Goal: Information Seeking & Learning: Compare options

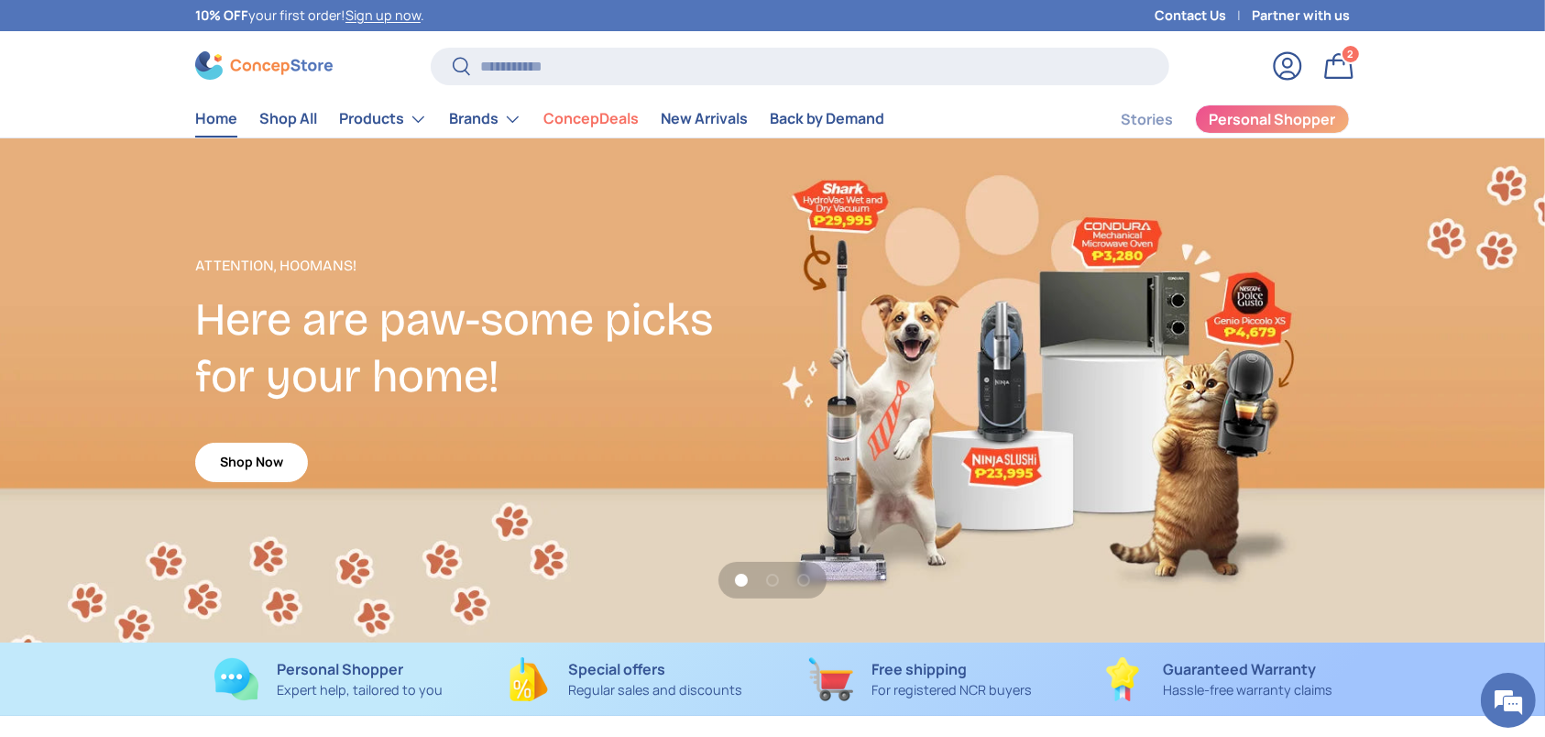
click at [753, 96] on div "Search Search Reset" at bounding box center [800, 73] width 739 height 51
click at [758, 83] on input "Search" at bounding box center [800, 67] width 739 height 38
paste input "**********"
type input "**********"
click at [431, 46] on button "Search" at bounding box center [451, 67] width 41 height 43
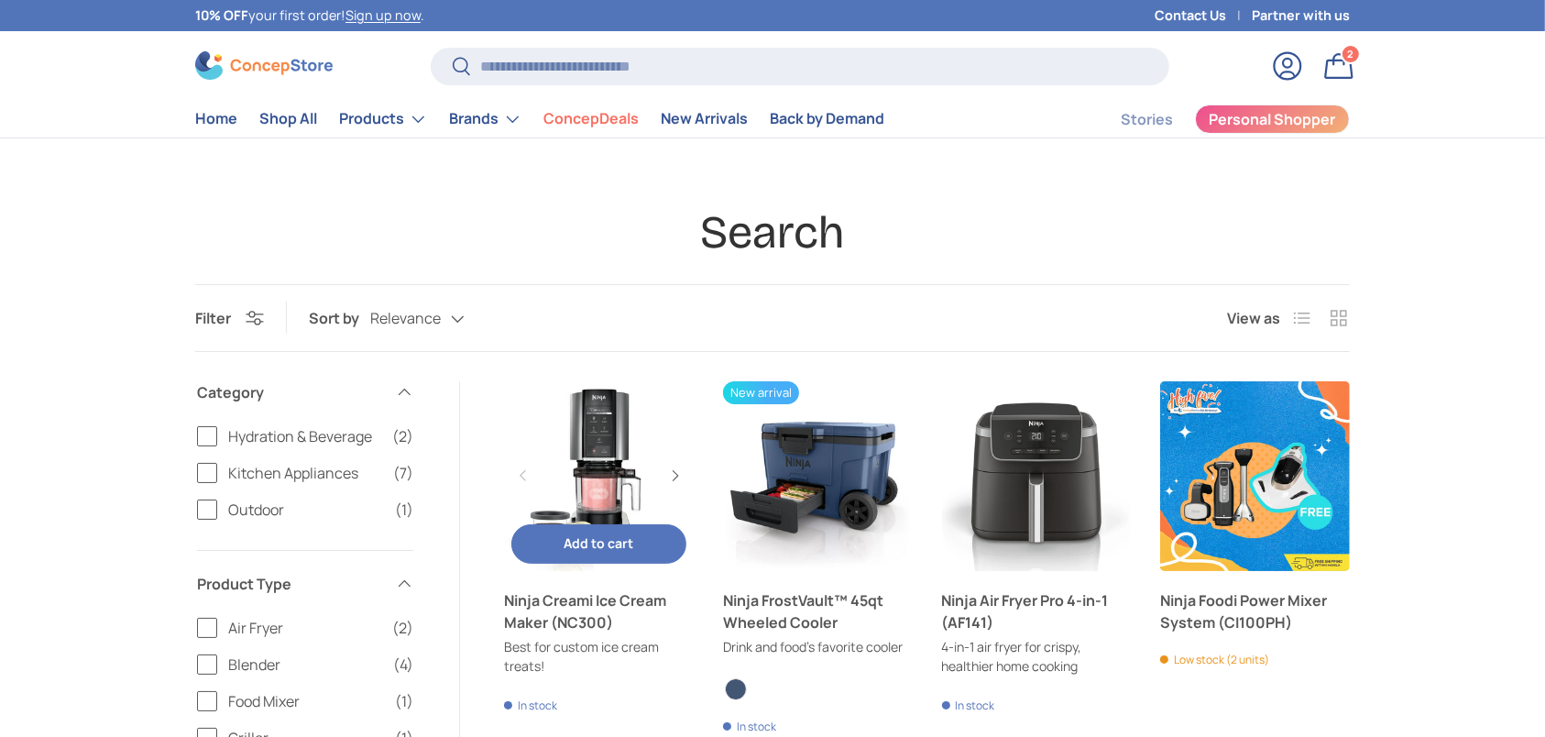
click at [576, 599] on link "Ninja Creami Ice Cream Maker (NC300)" at bounding box center [599, 611] width 190 height 44
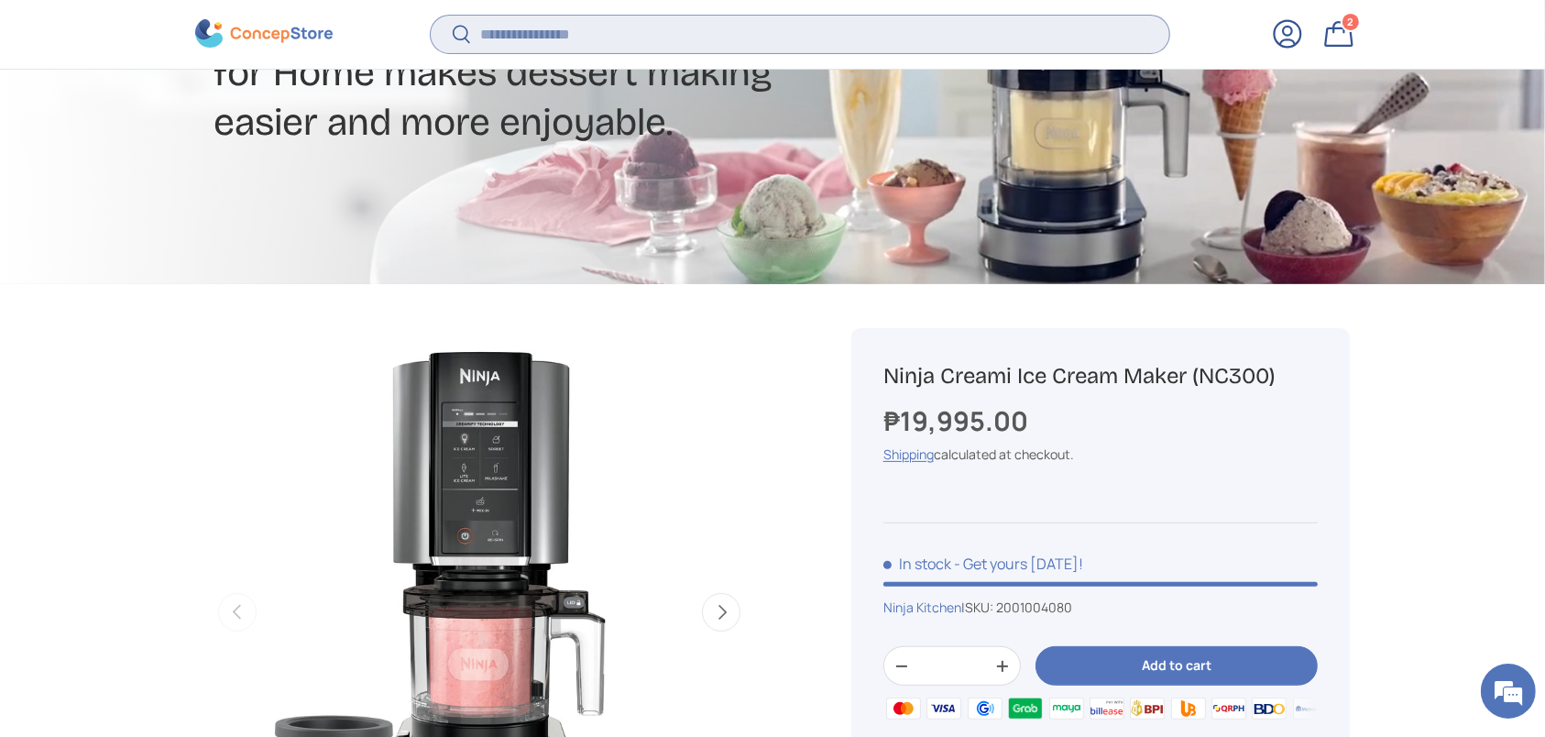
click at [693, 36] on input "Search" at bounding box center [800, 35] width 739 height 38
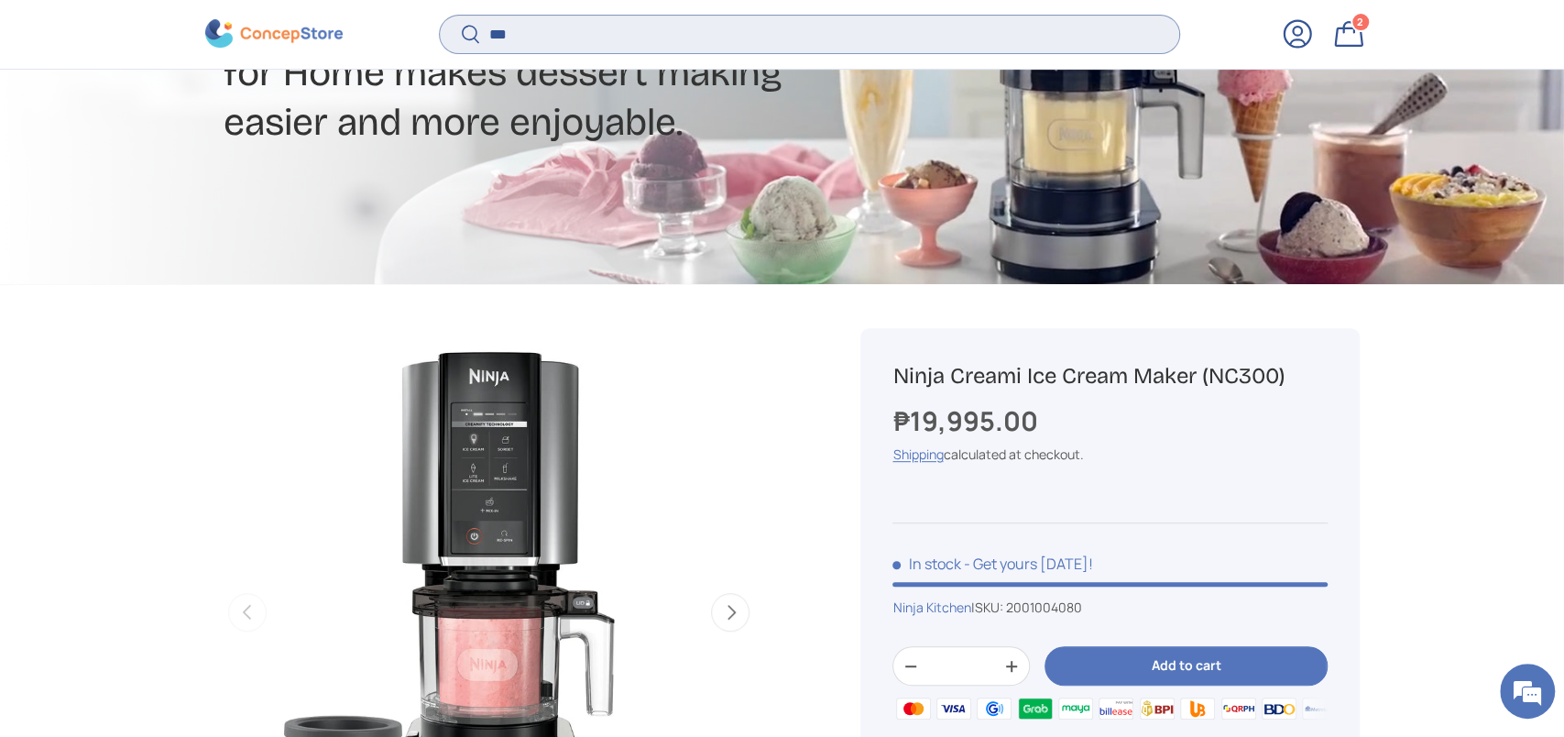
type input "***"
click at [440, 15] on button "Search" at bounding box center [460, 36] width 41 height 43
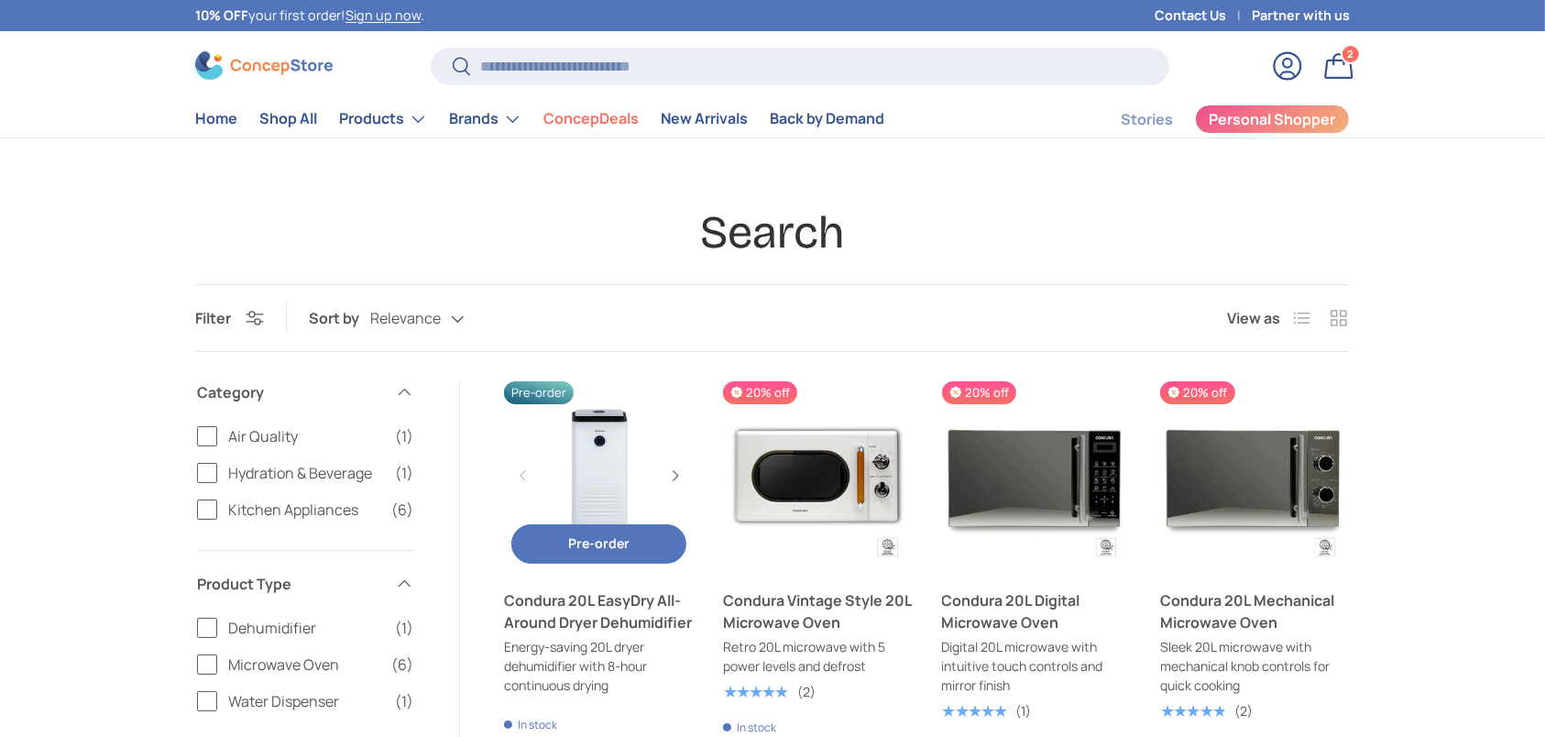
click at [531, 597] on link "Condura 20L EasyDry All-Around Dryer Dehumidifier" at bounding box center [599, 611] width 190 height 44
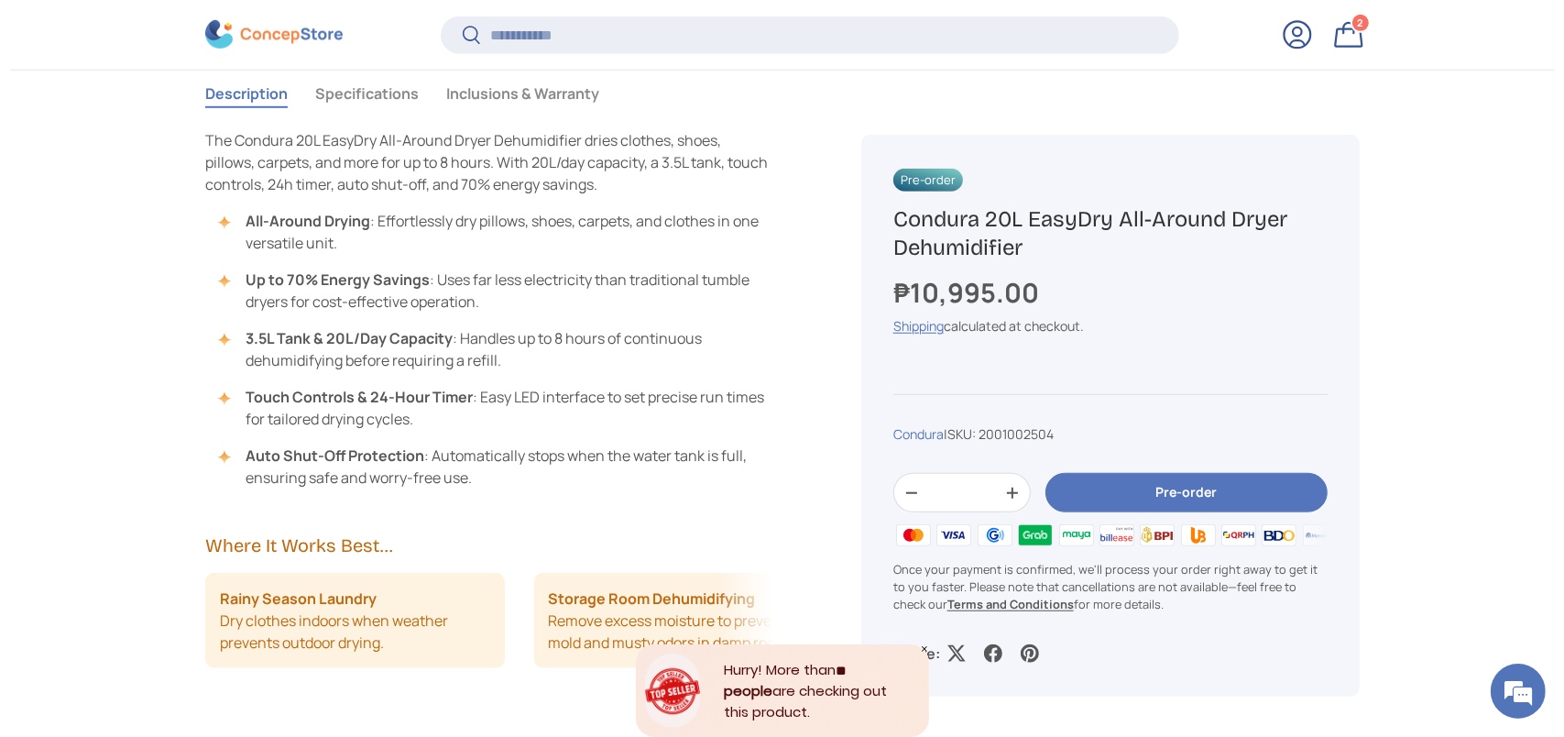
scroll to position [1462, 0]
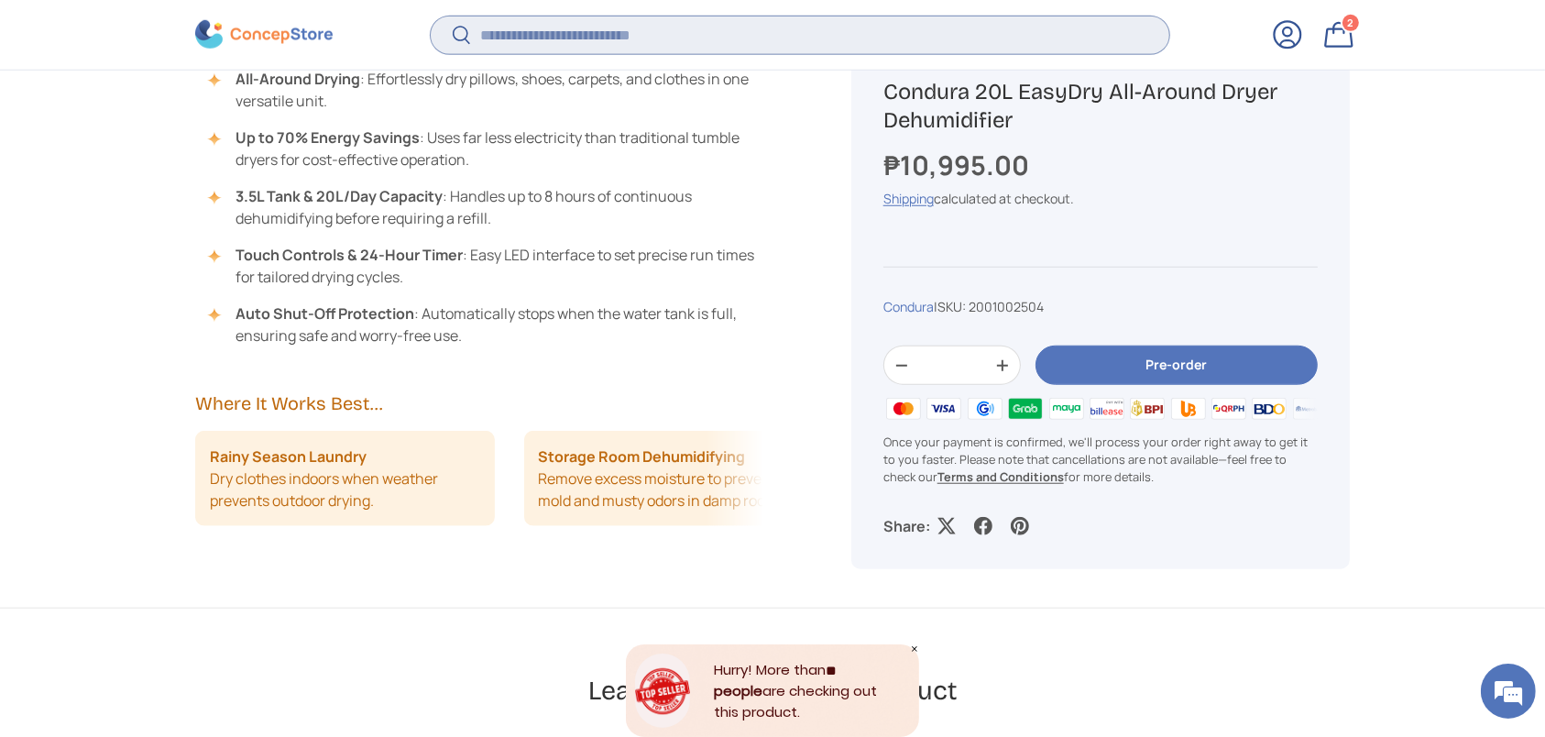
click at [716, 29] on input "Search" at bounding box center [800, 35] width 739 height 38
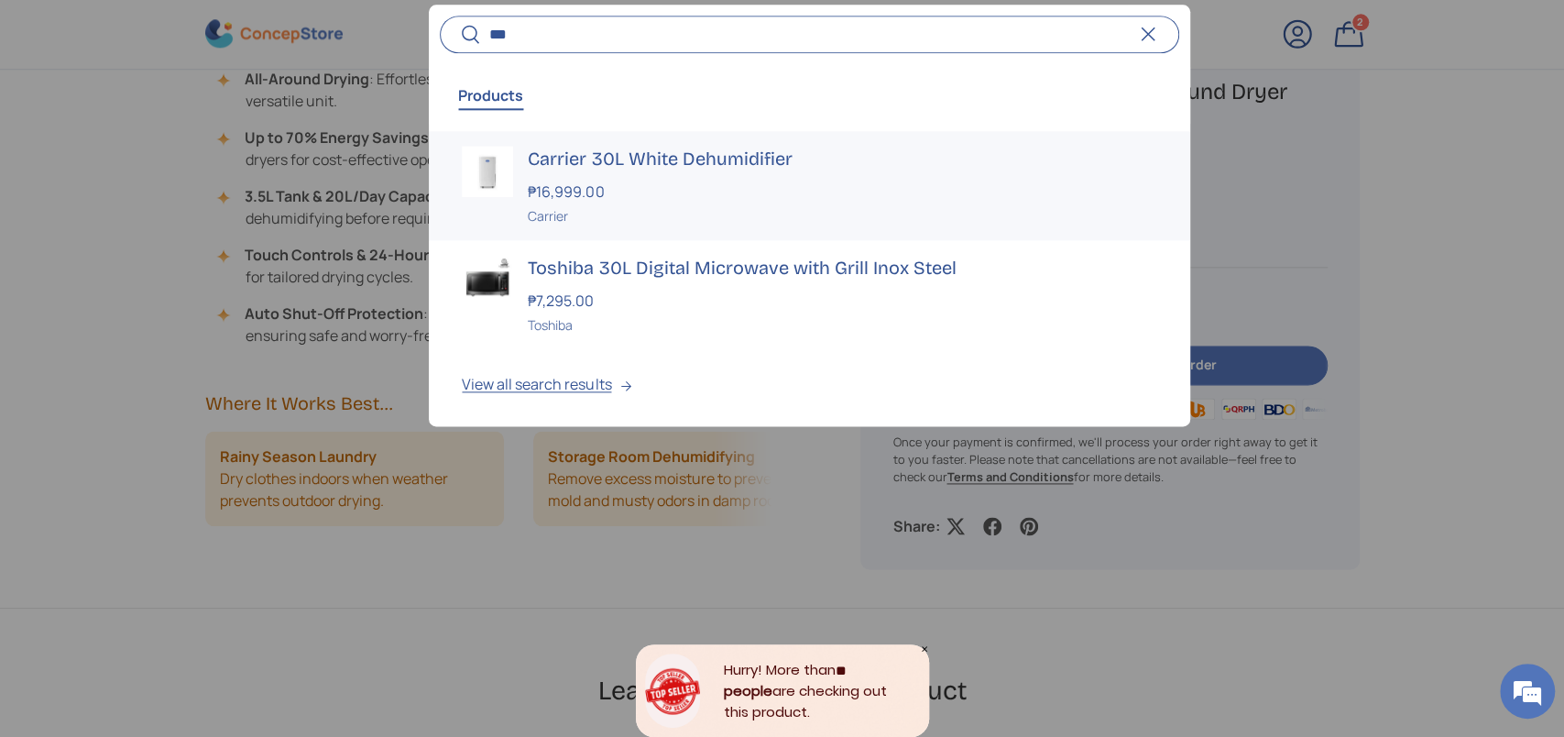
type input "***"
click at [673, 154] on h3 "Carrier 30L White Dehumidifier" at bounding box center [842, 159] width 629 height 26
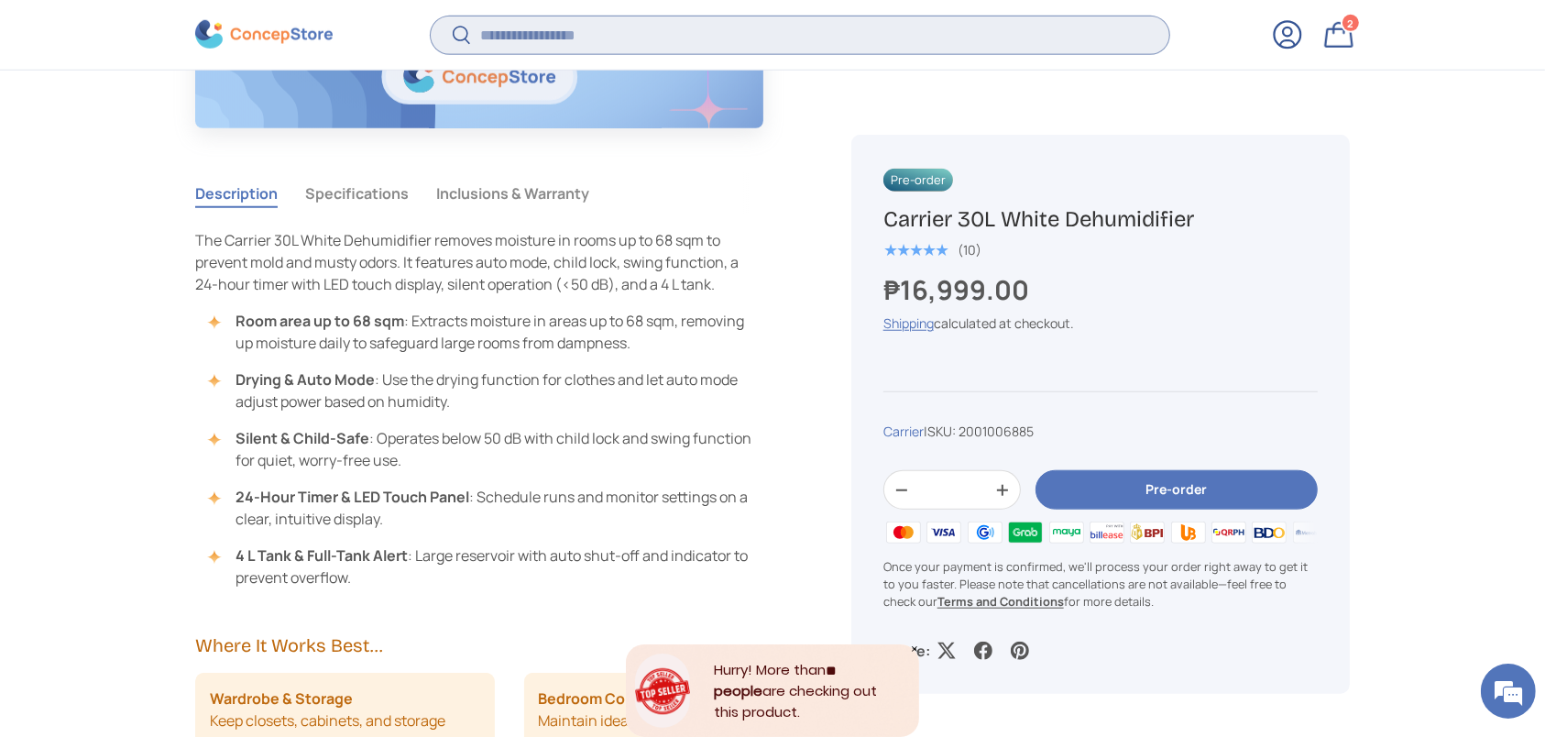
click at [687, 37] on input "Search" at bounding box center [800, 35] width 739 height 38
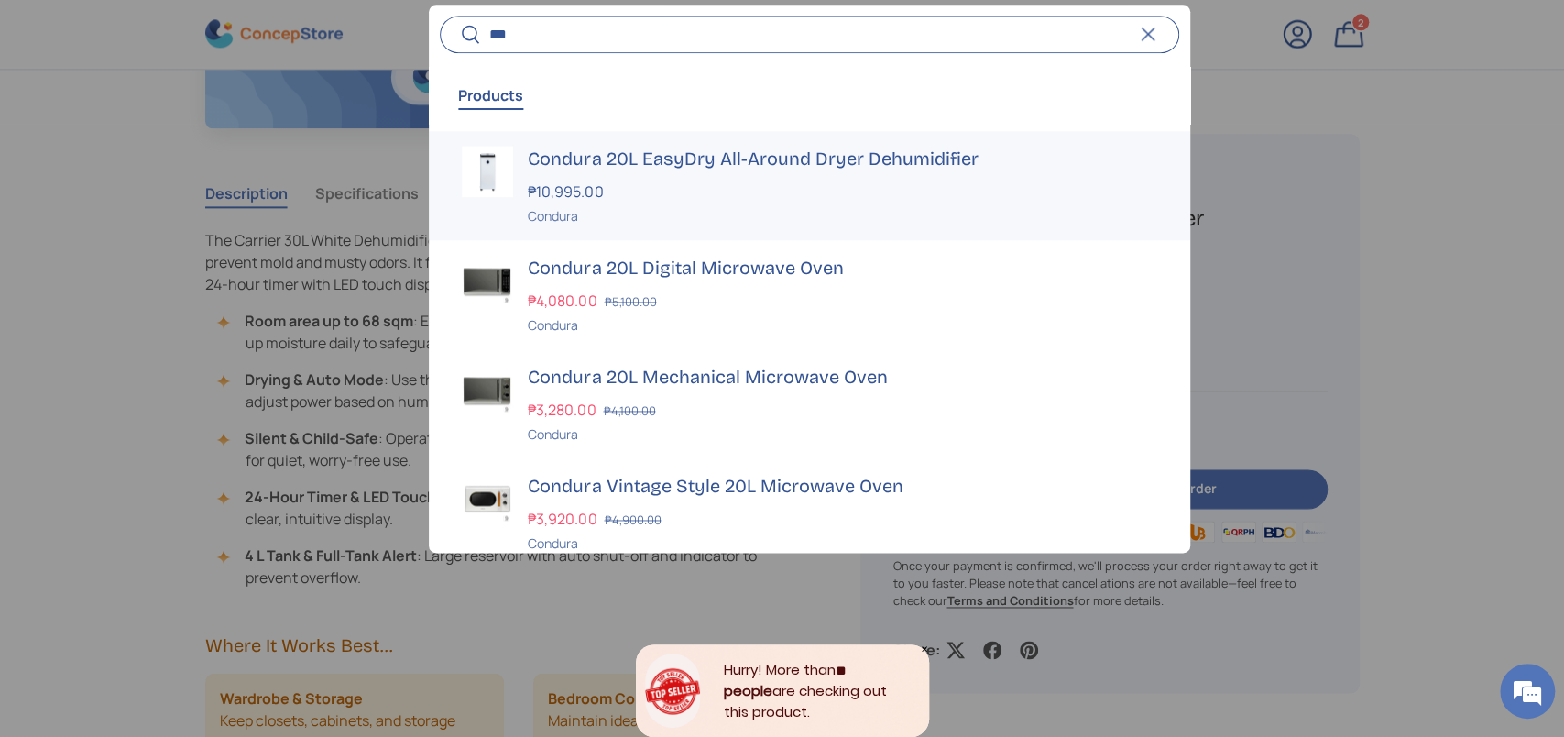
type input "***"
click at [520, 156] on link "Condura 20L EasyDry All-Around Dryer Dehumidifier ₱10,995.00 Unit price / Unava…" at bounding box center [809, 185] width 761 height 109
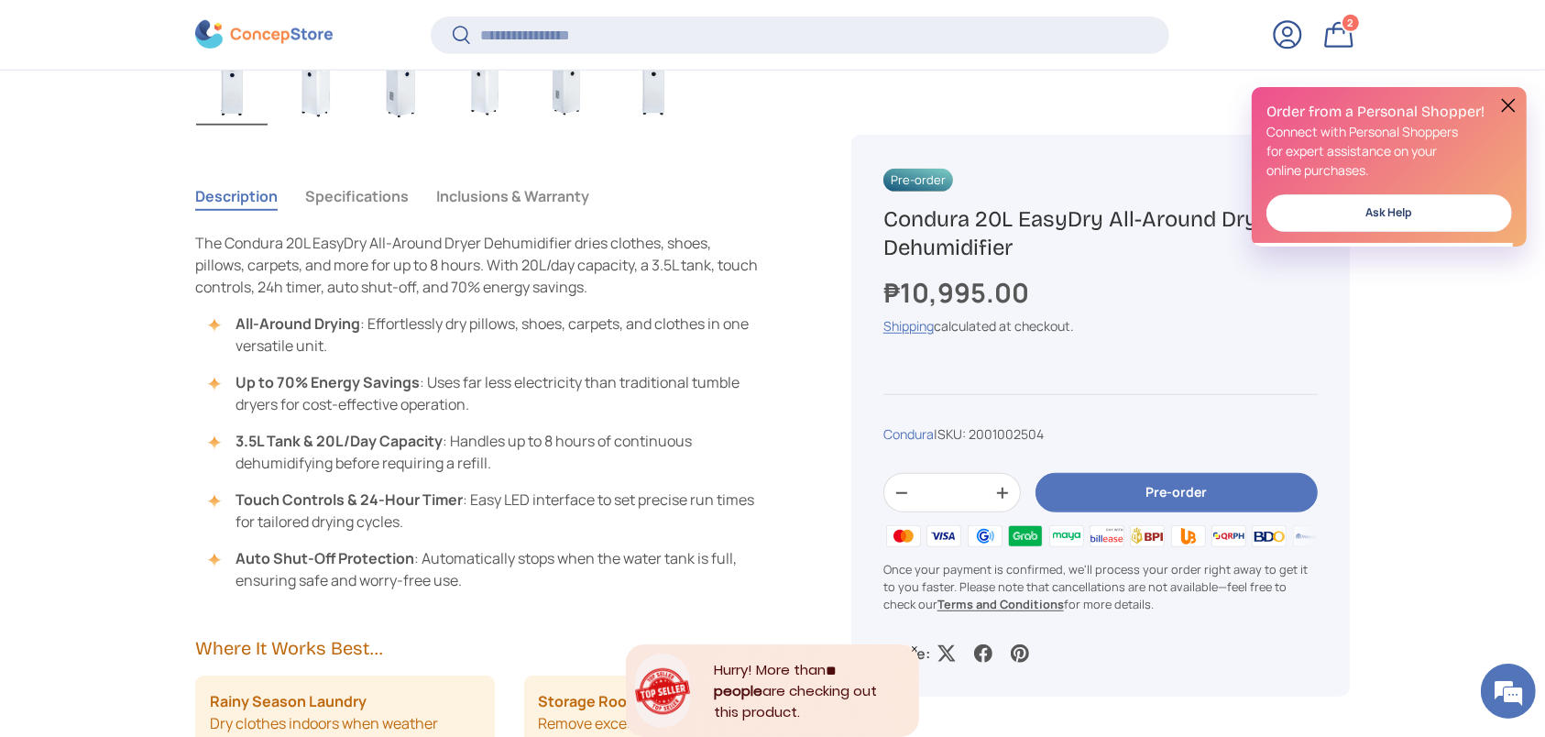
click at [970, 251] on h1 "Condura 20L EasyDry All-Around Dryer Dehumidifier" at bounding box center [1100, 232] width 434 height 57
copy div "Condura 20L EasyDry All-Around Dryer Dehumidifier"
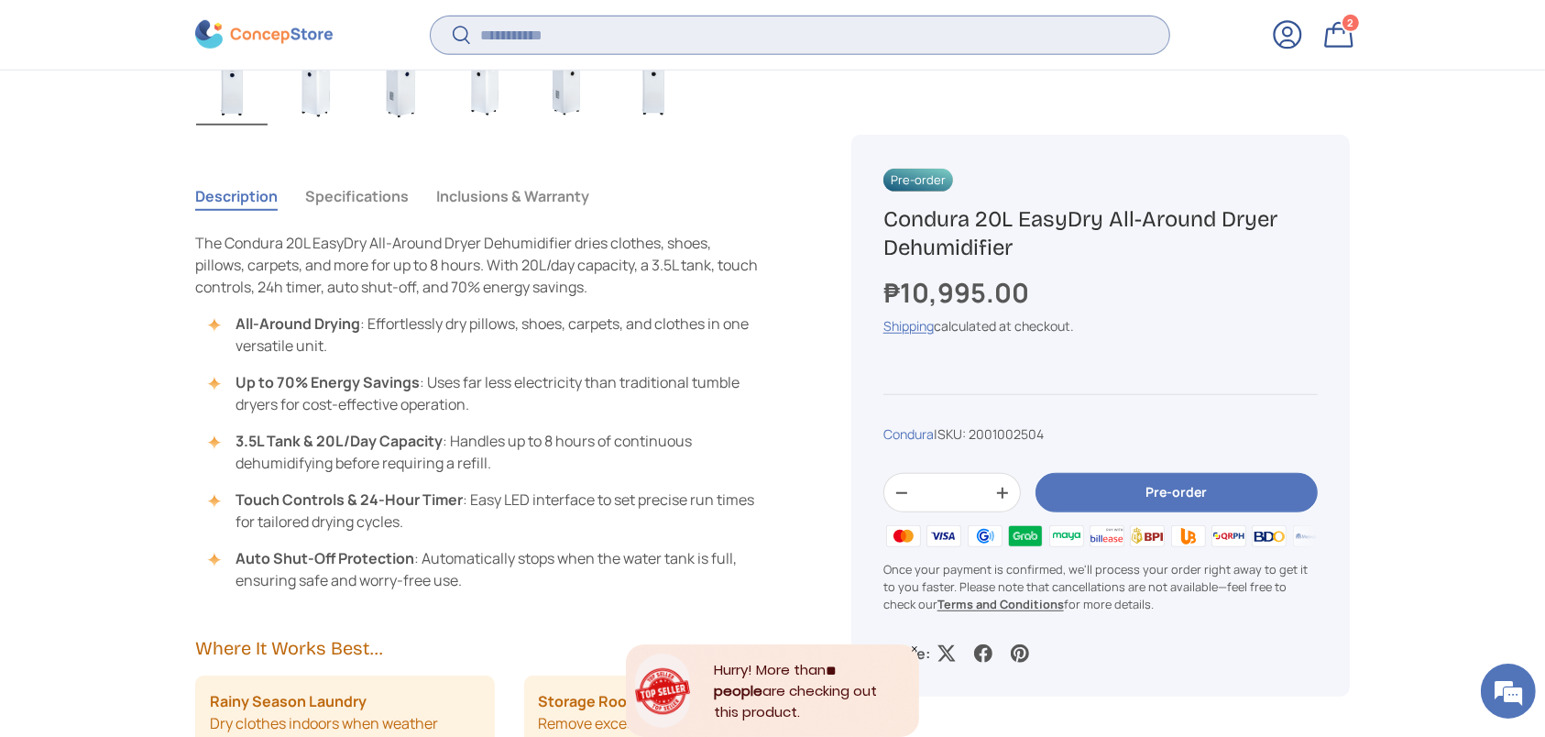
click at [787, 19] on input "Search" at bounding box center [800, 35] width 739 height 38
type input "*"
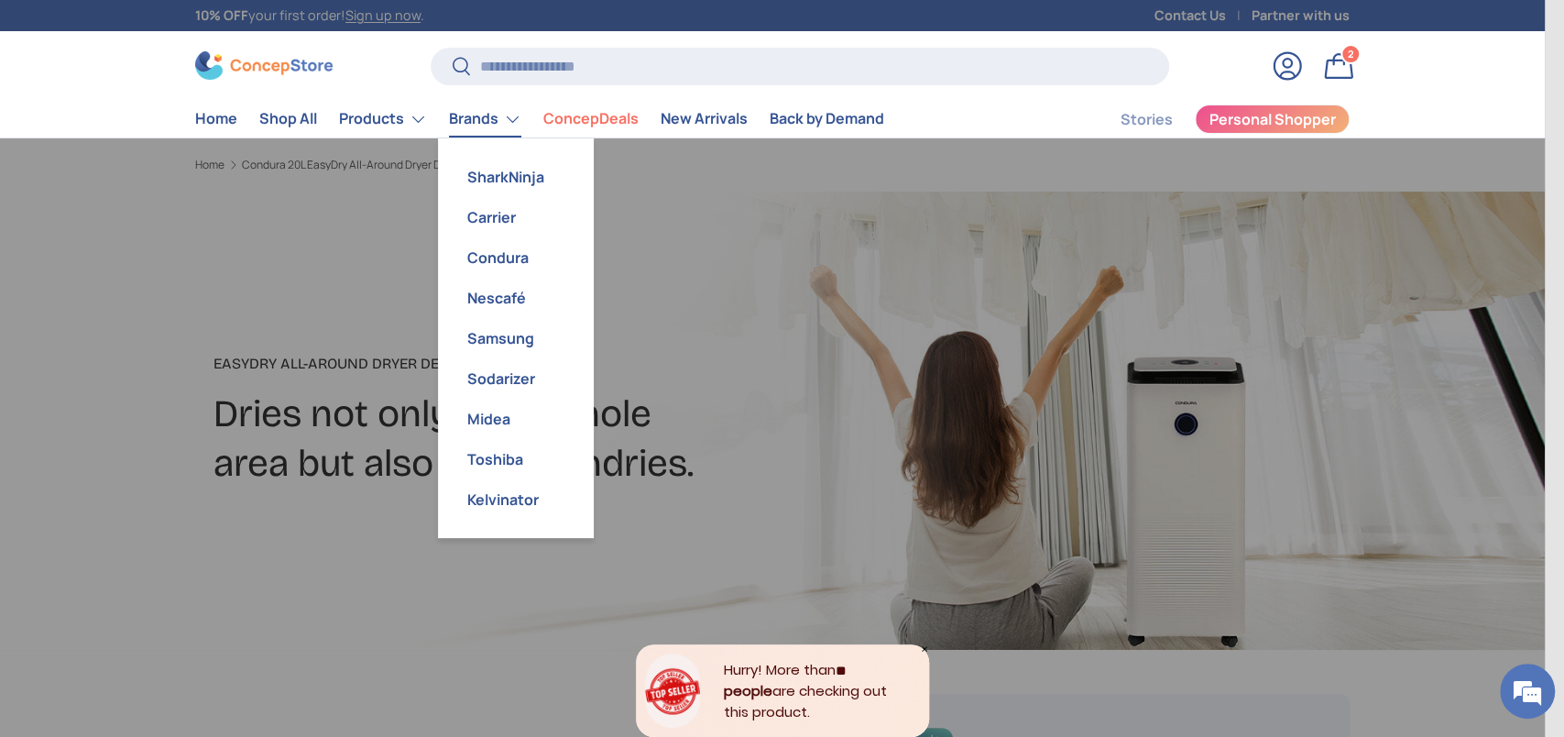
click at [482, 122] on link "Brands" at bounding box center [485, 119] width 72 height 37
click at [497, 261] on link "Condura" at bounding box center [516, 257] width 134 height 40
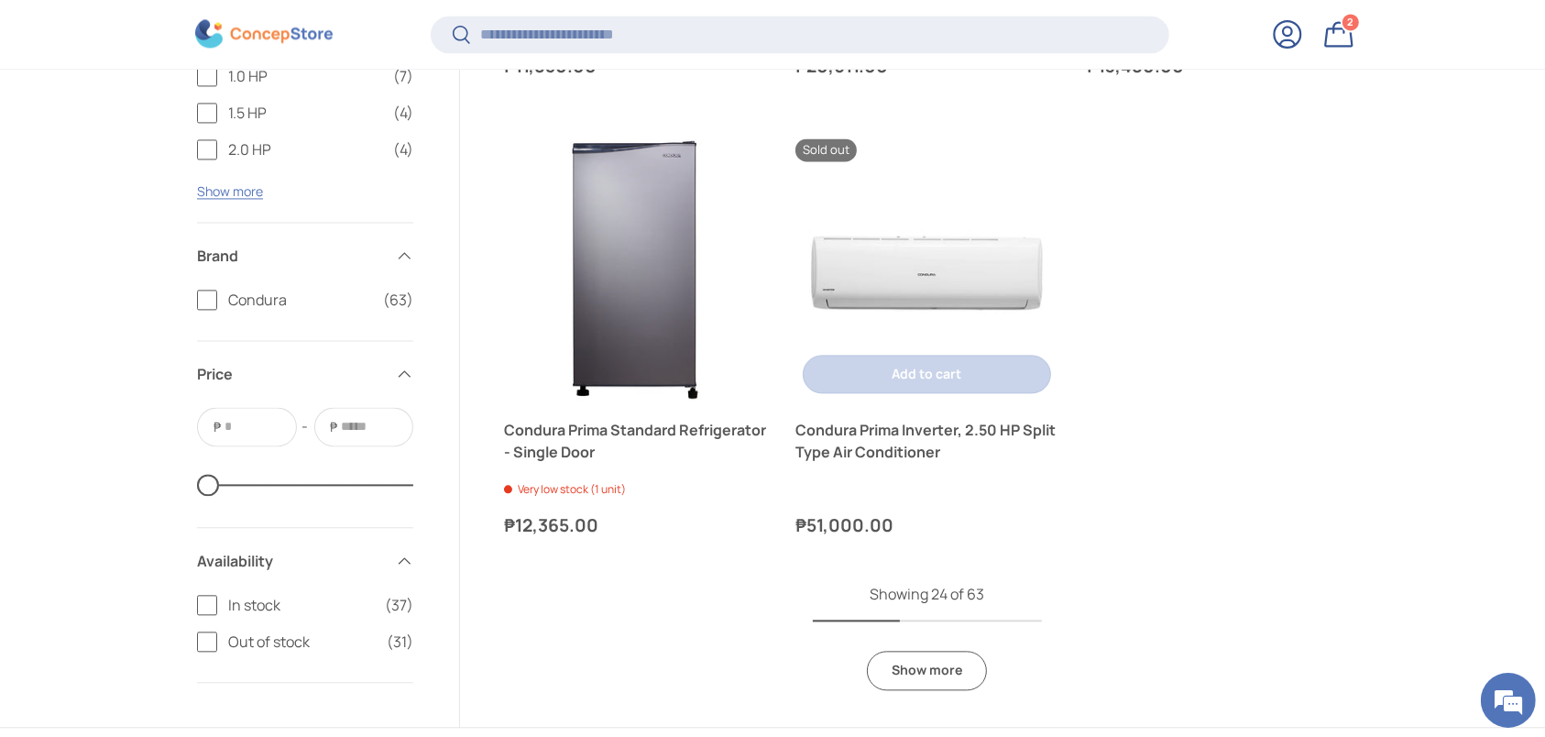
scroll to position [3906, 0]
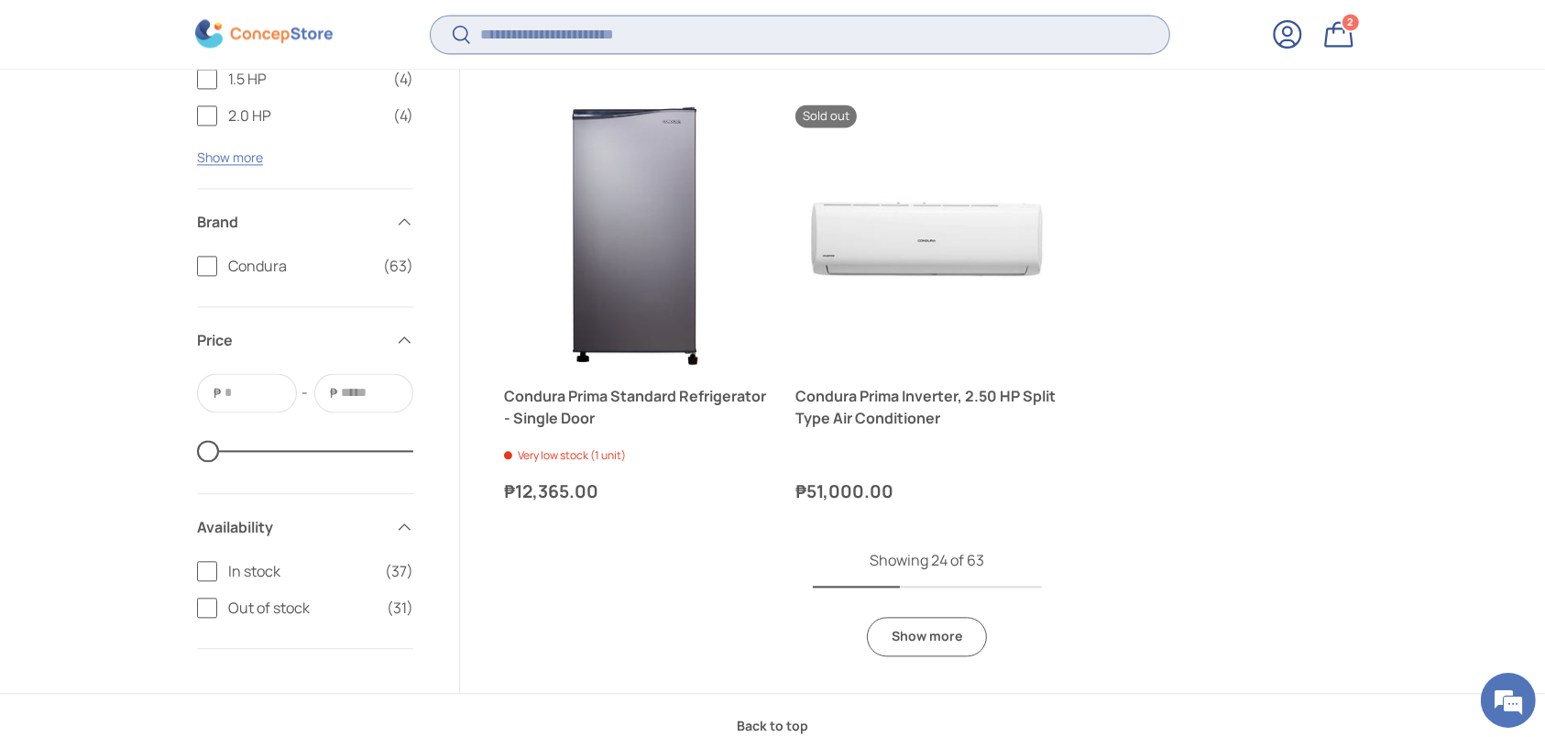
click at [724, 43] on input "Search" at bounding box center [800, 35] width 739 height 38
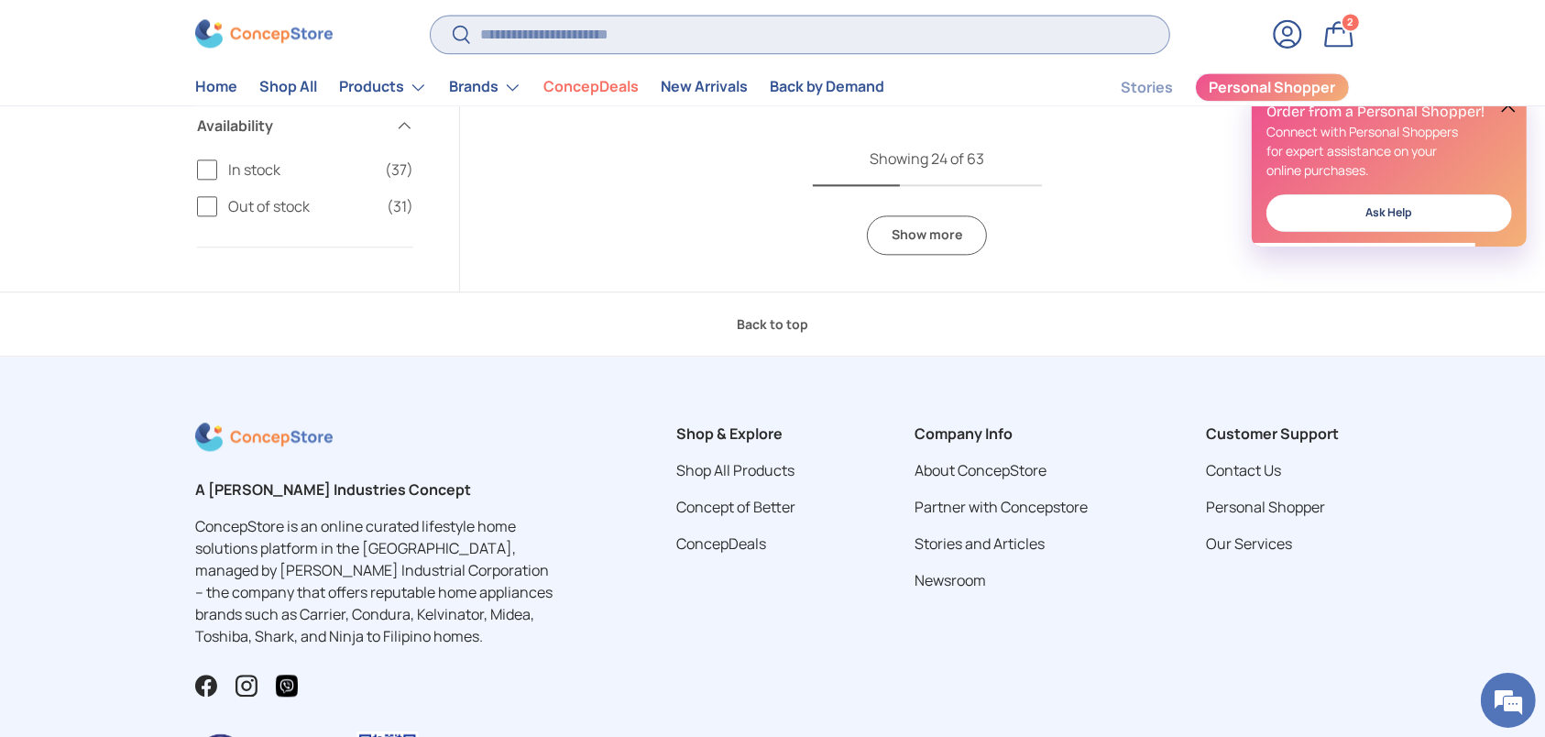
scroll to position [3974, 0]
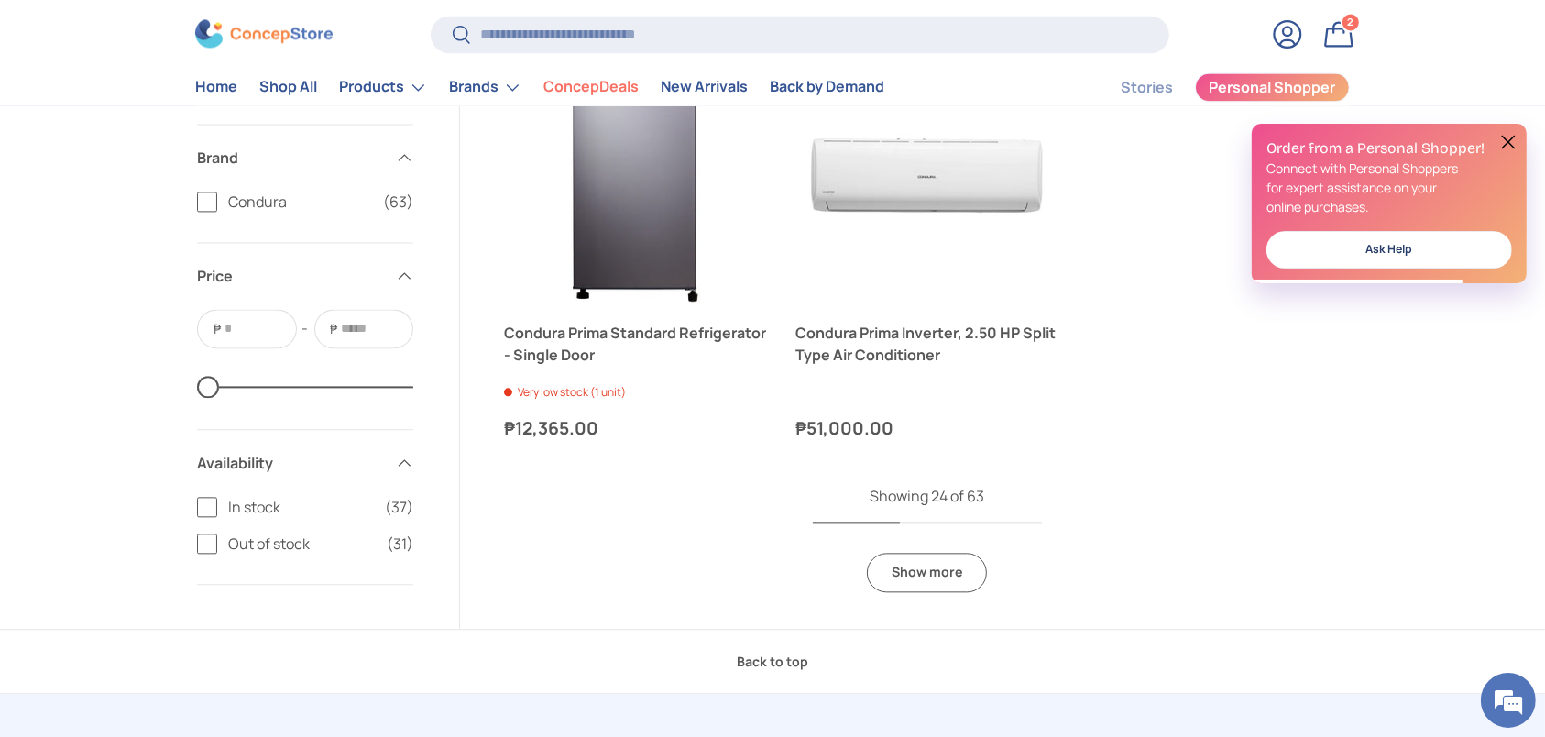
click at [903, 587] on link "Show more" at bounding box center [927, 572] width 120 height 39
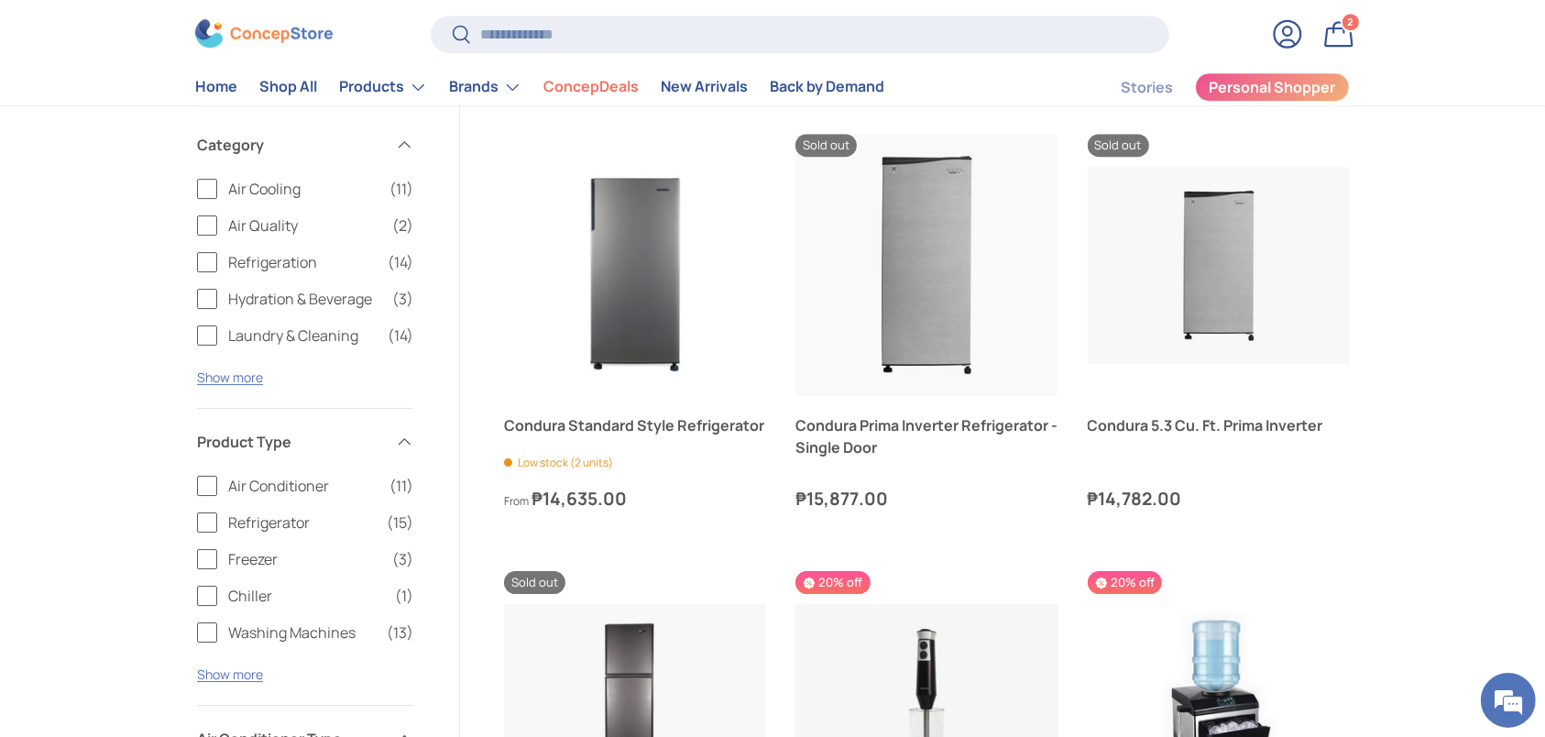
scroll to position [5776, 0]
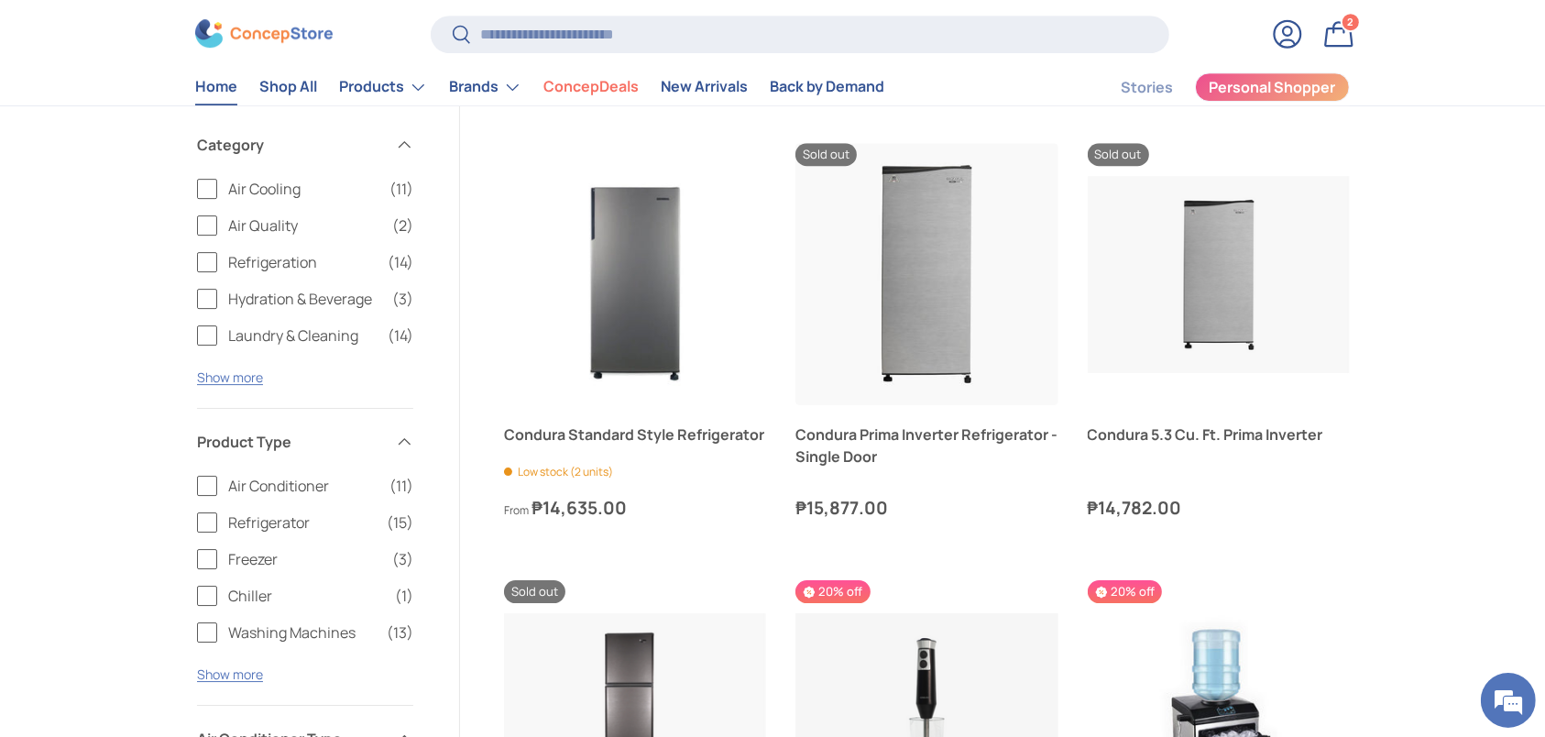
click at [233, 90] on link "Home" at bounding box center [216, 88] width 42 height 36
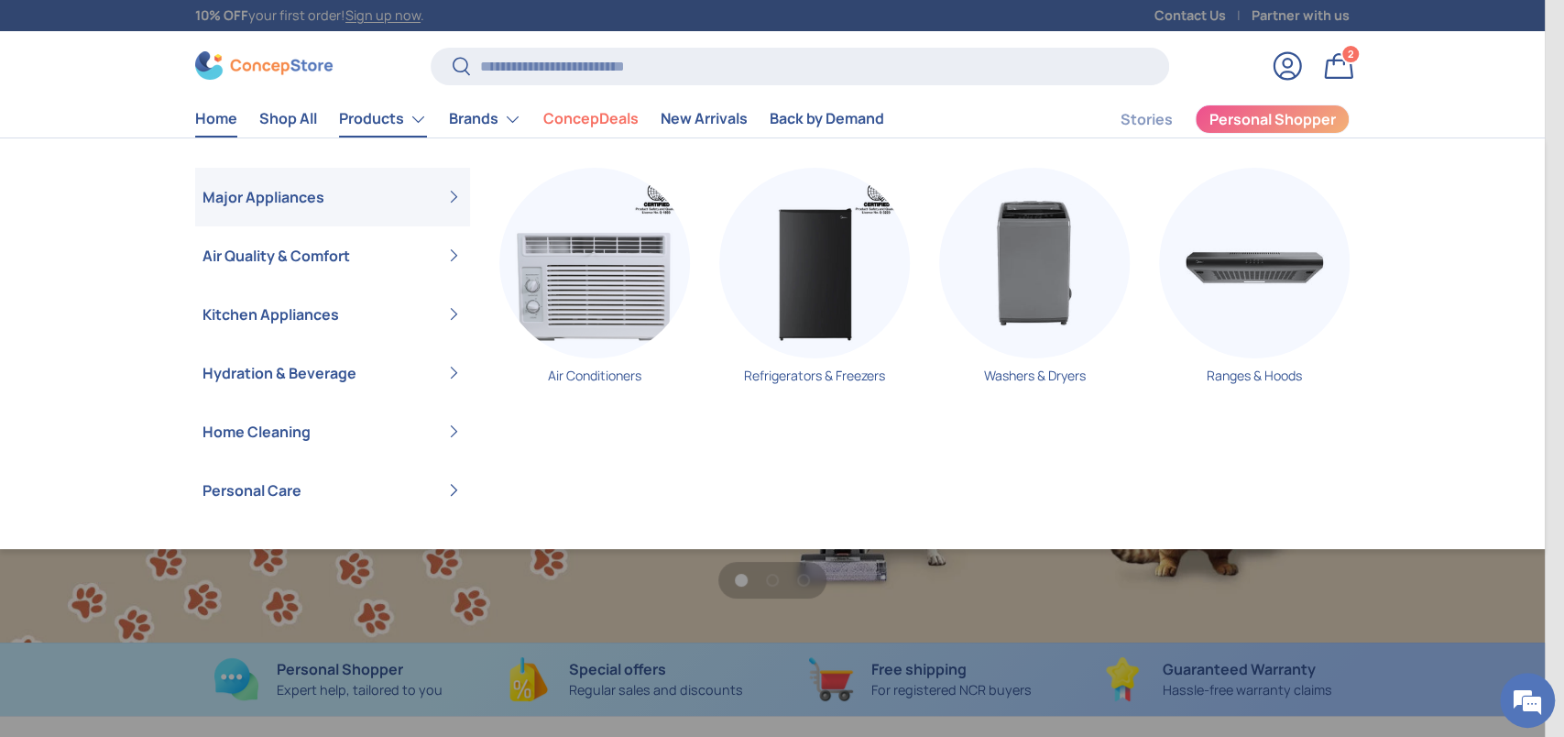
click at [392, 120] on link "Products" at bounding box center [383, 119] width 88 height 37
click at [1002, 319] on img "Primary" at bounding box center [1034, 263] width 191 height 191
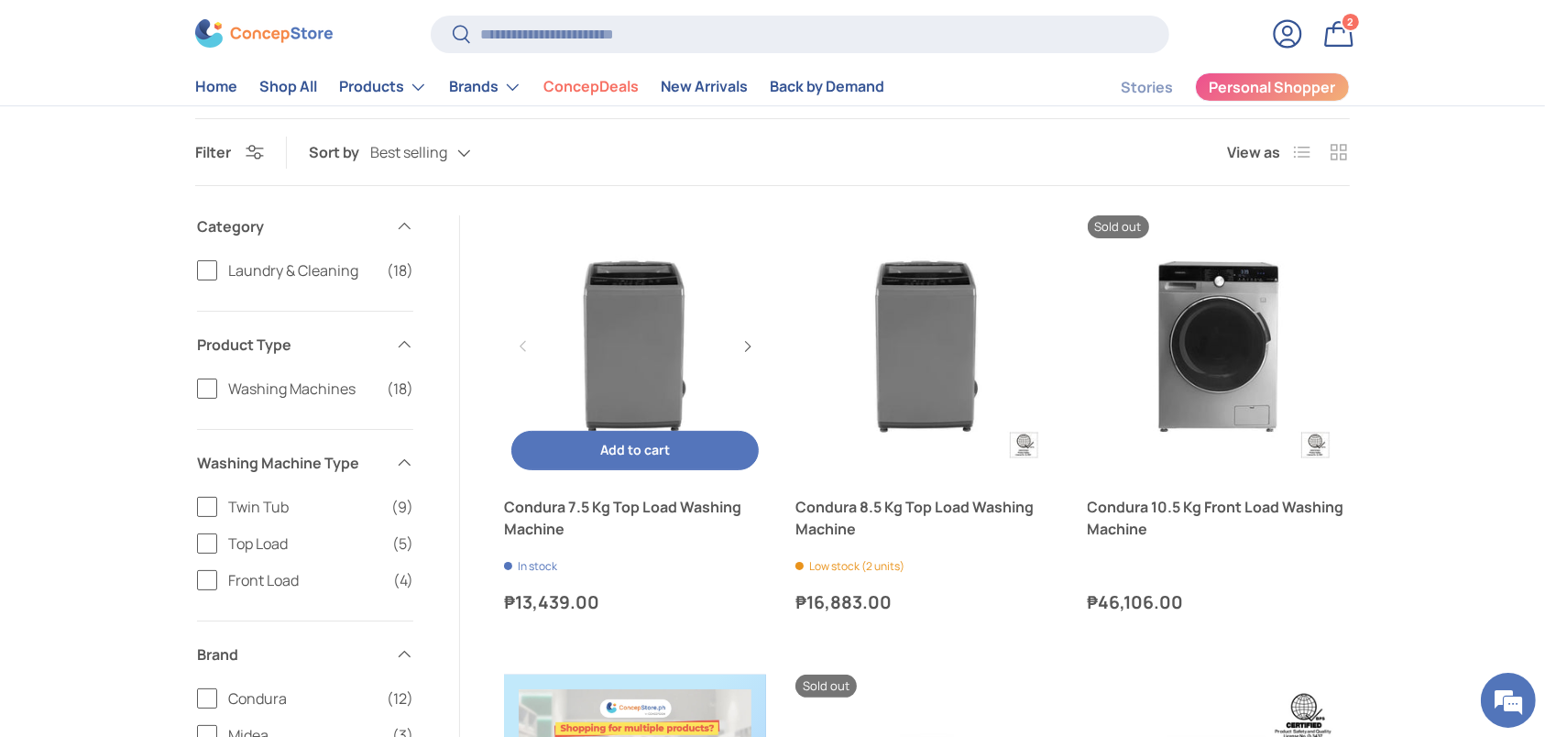
click at [645, 510] on link "Condura 7.5 Kg Top Load Washing Machine" at bounding box center [635, 518] width 262 height 44
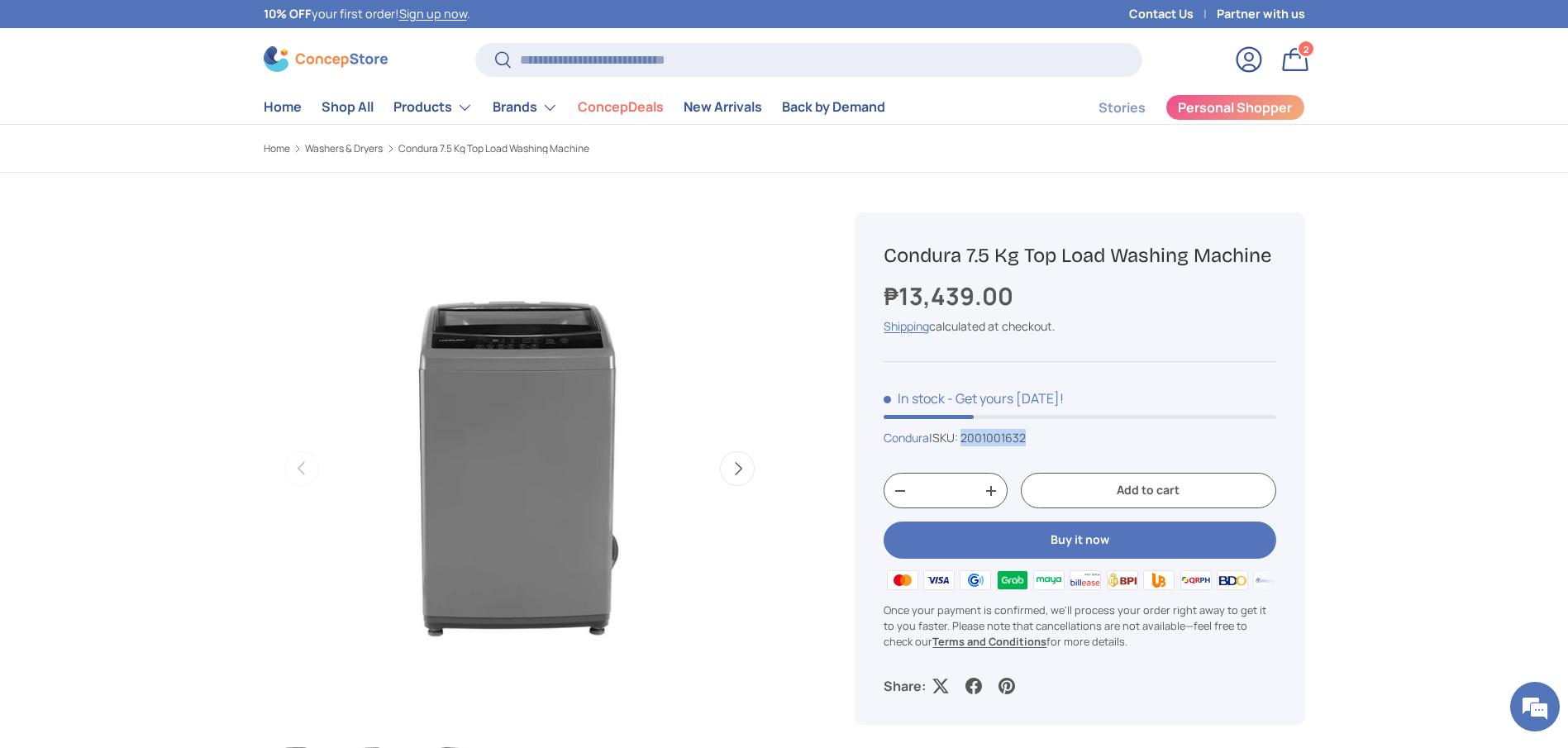
drag, startPoint x: 1051, startPoint y: 435, endPoint x: 973, endPoint y: 438, distance: 78.1
click at [973, 438] on div "Condura | SKU: 2001001632" at bounding box center [1080, 438] width 392 height 17
copy span "2001001632"
click at [277, 104] on link "Home" at bounding box center [282, 107] width 38 height 32
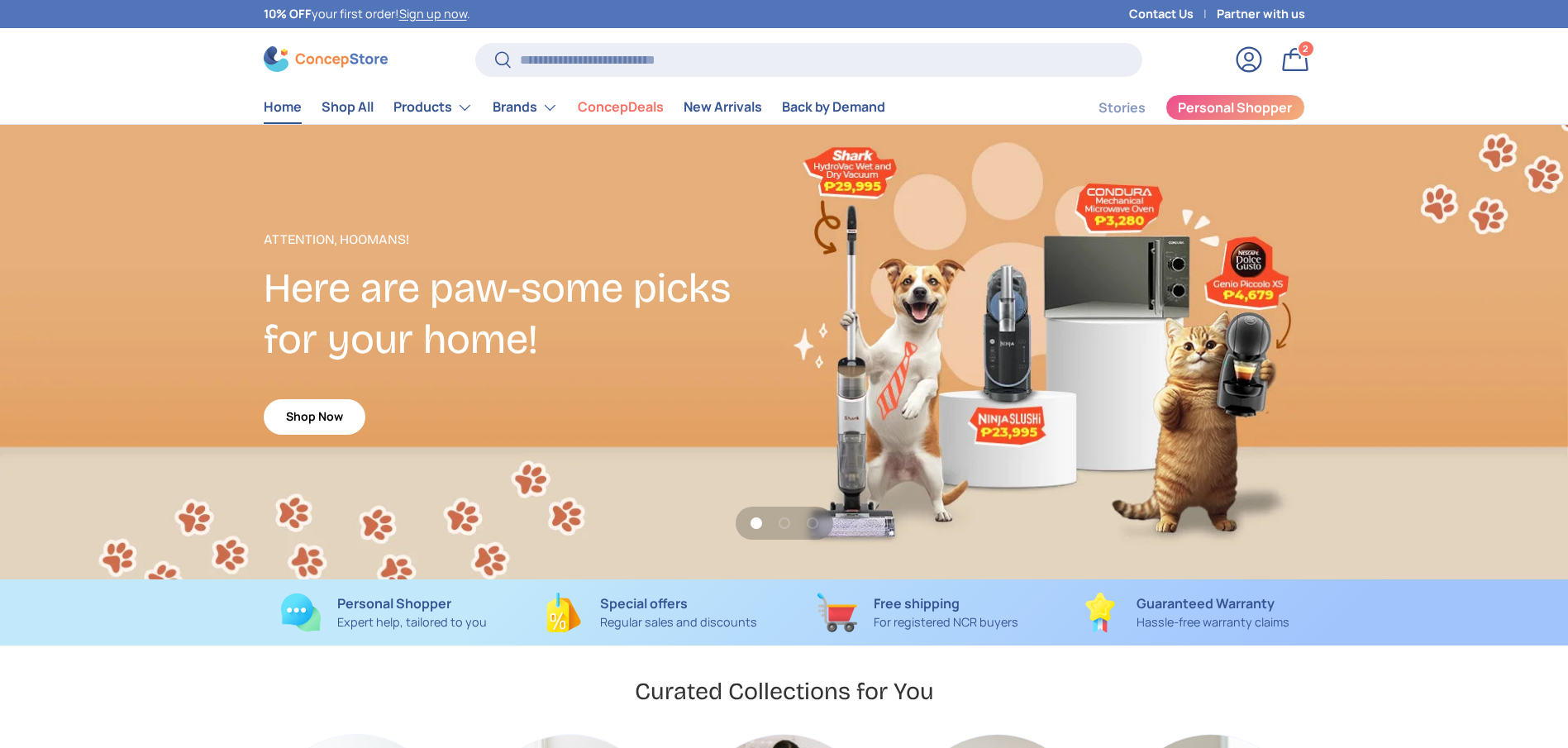
scroll to position [4278, 6759]
click at [331, 429] on link "Shop Now" at bounding box center [314, 417] width 102 height 35
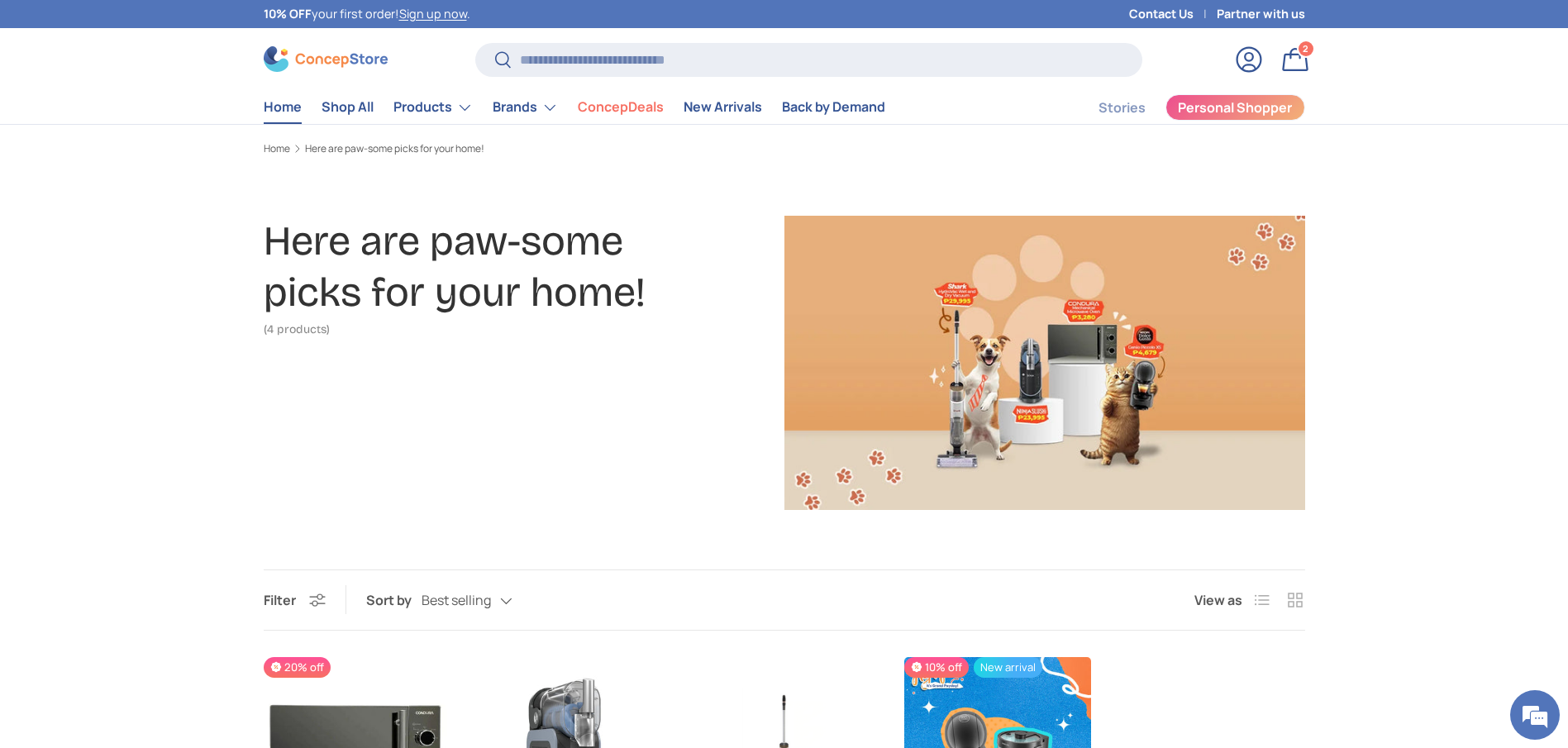
click at [286, 114] on link "Home" at bounding box center [282, 107] width 38 height 32
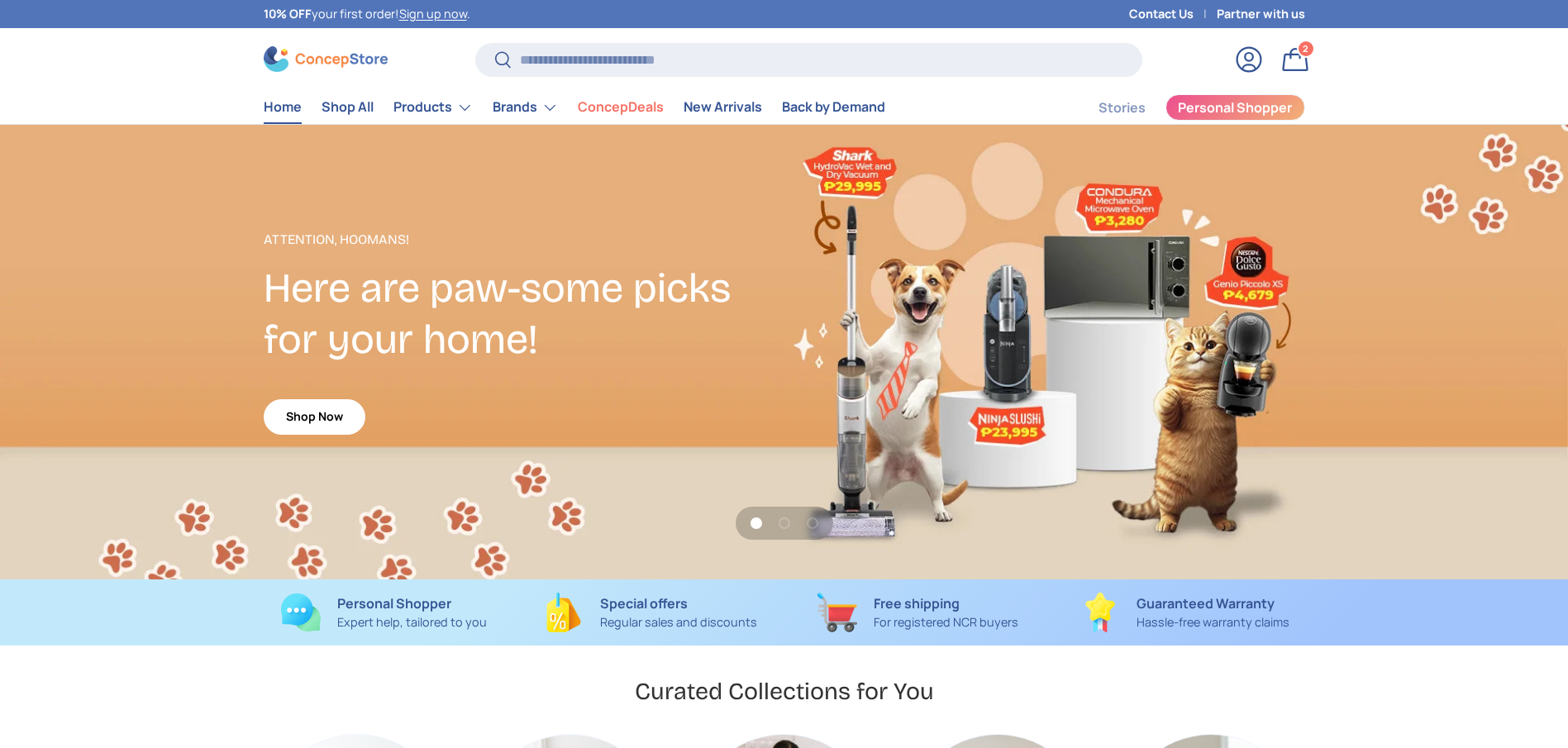
scroll to position [4278, 6759]
click at [340, 406] on link "Shop Now" at bounding box center [314, 417] width 102 height 35
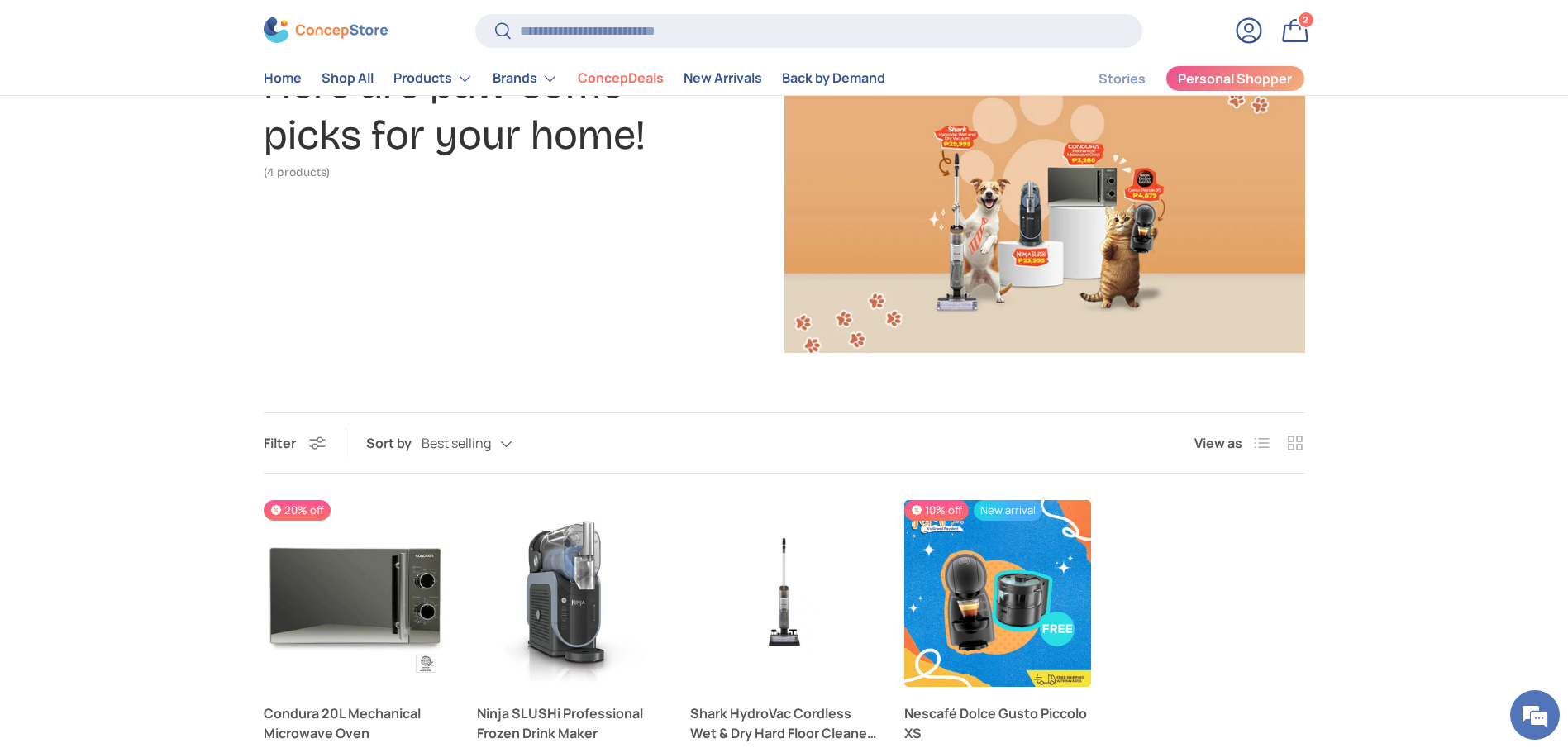
scroll to position [372, 0]
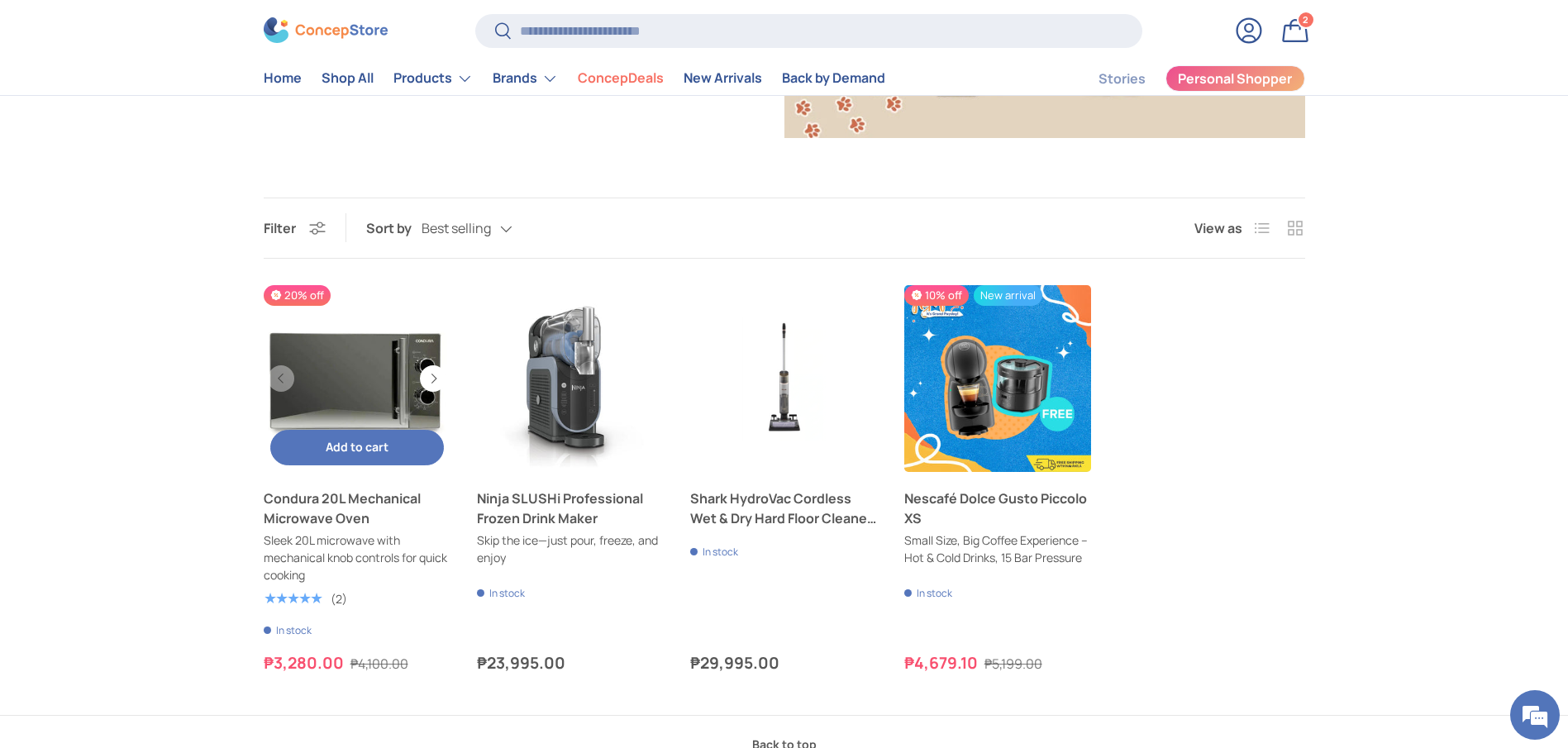
click at [309, 503] on link "Condura 20L Mechanical Microwave Oven" at bounding box center [356, 509] width 187 height 40
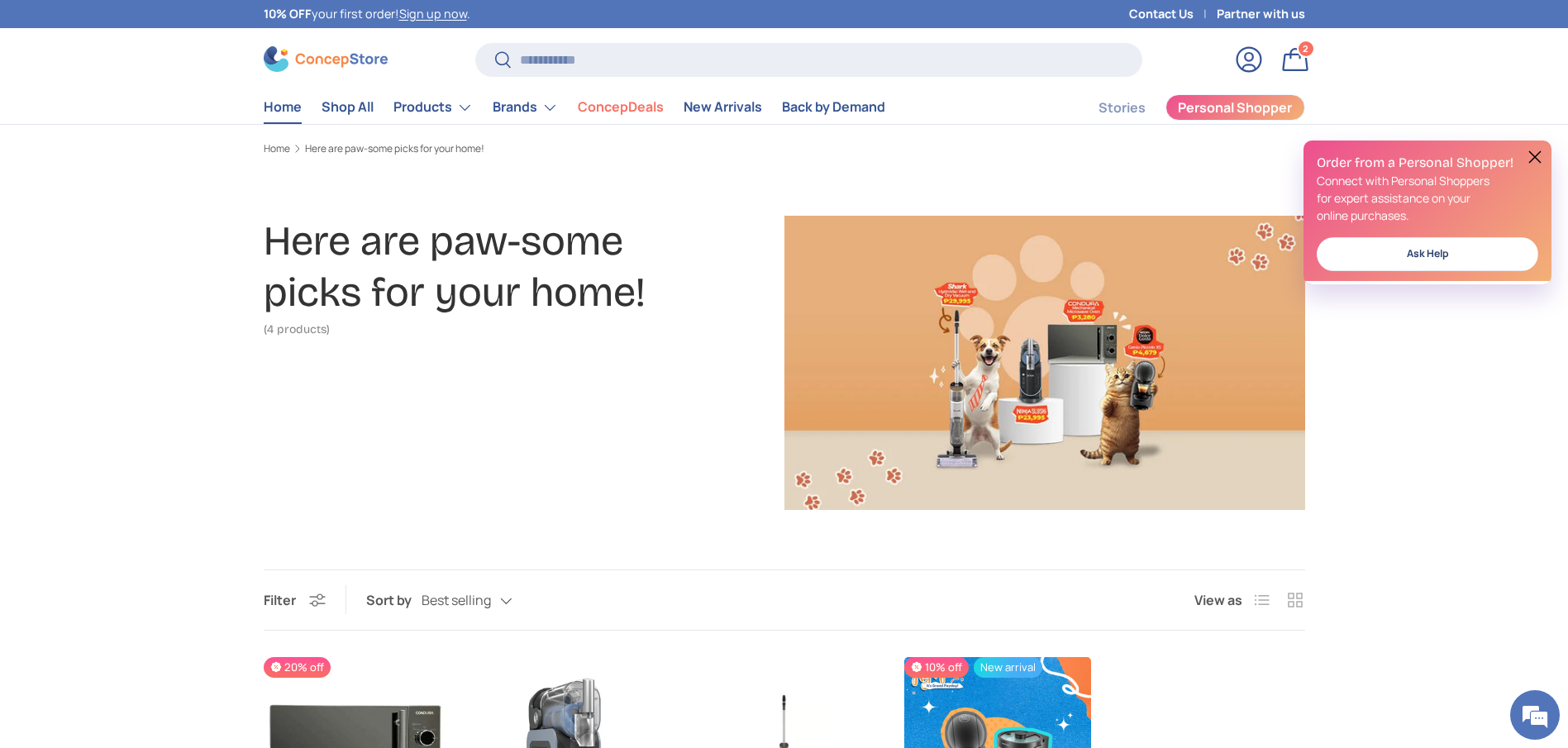
click at [274, 98] on link "Home" at bounding box center [282, 107] width 38 height 32
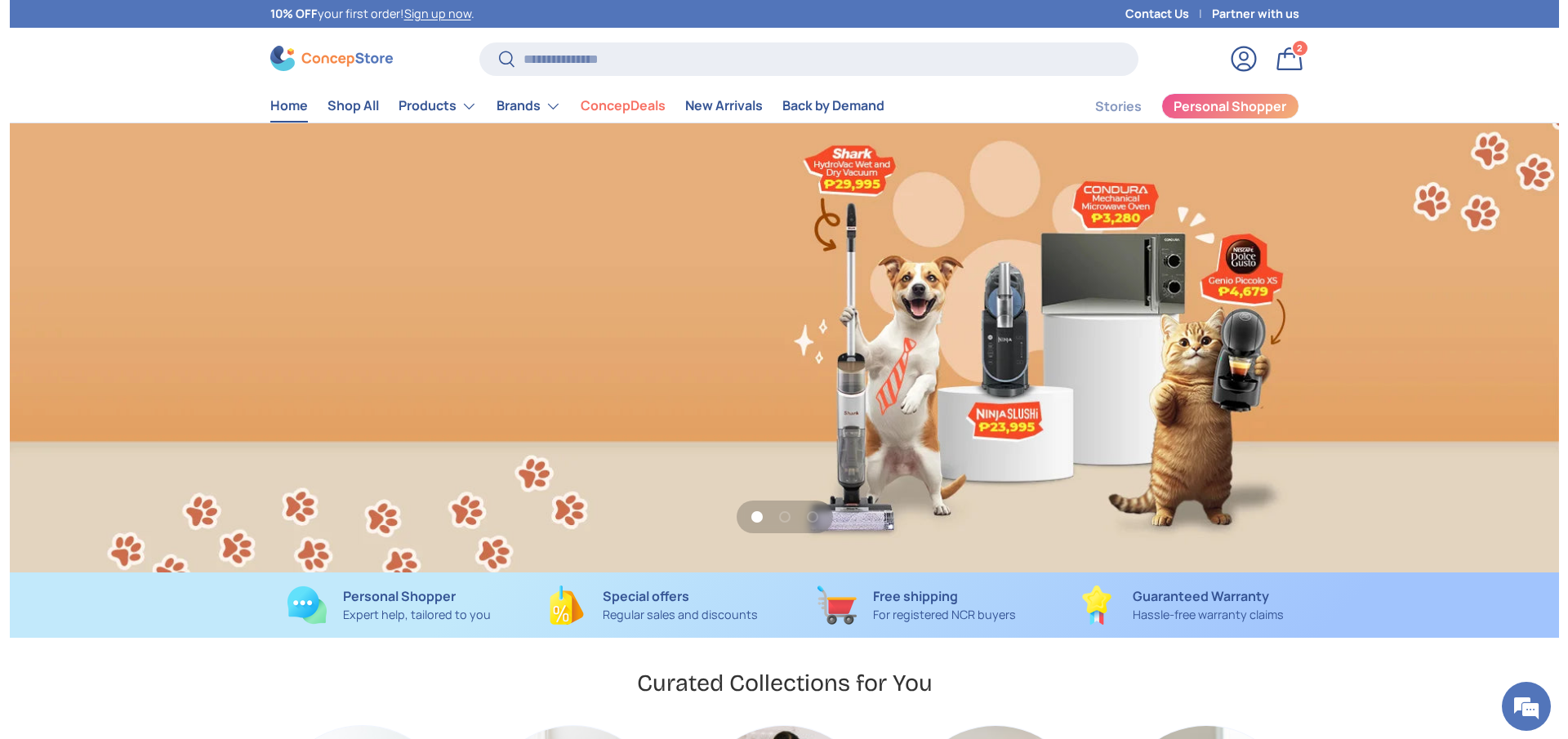
scroll to position [0, 1549]
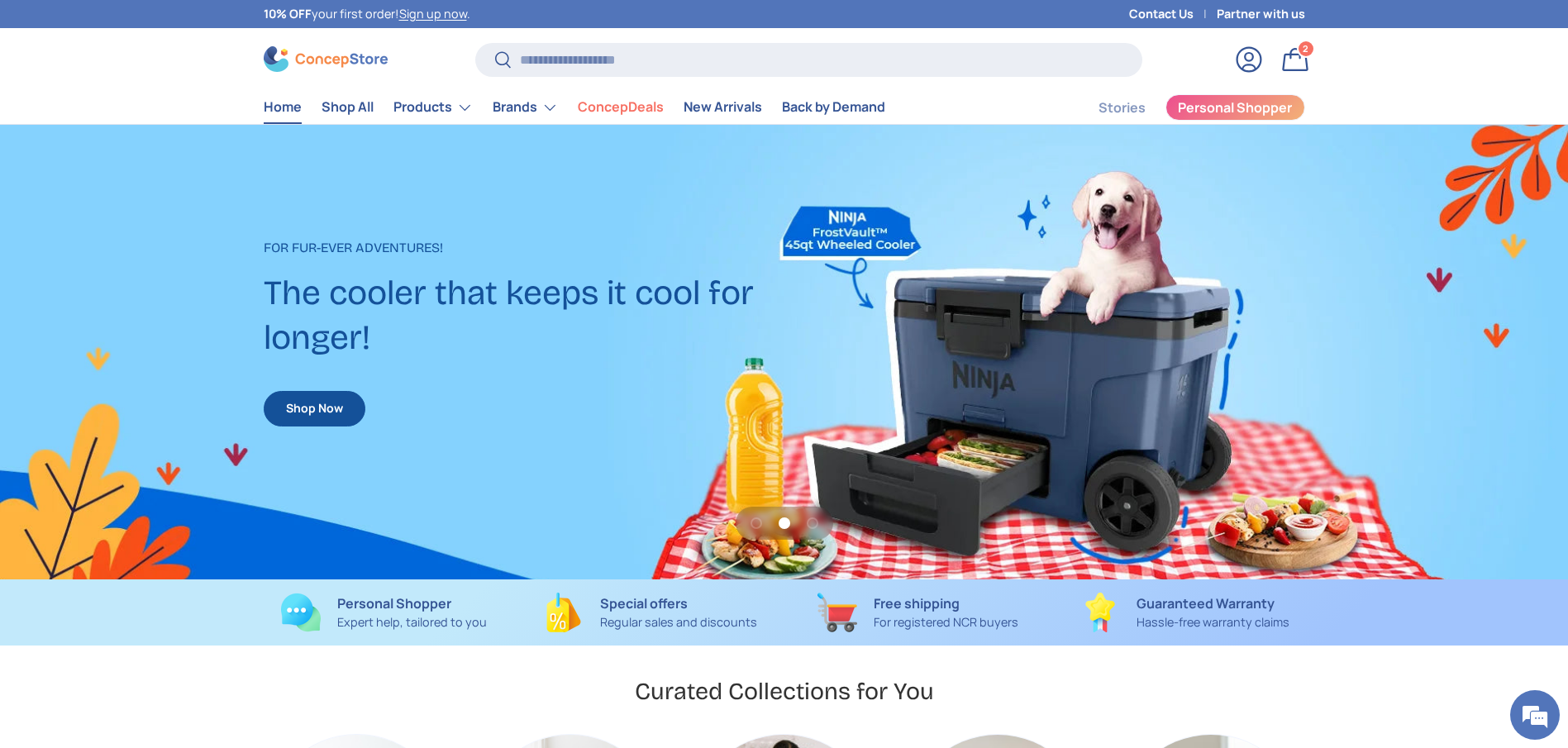
click at [736, 16] on div "10% OFF your first order! Sign up now ." at bounding box center [692, 14] width 857 height 28
click at [736, 54] on input "Search" at bounding box center [808, 60] width 667 height 34
paste input "**********"
type input "**********"
click at [475, 42] on button "Search" at bounding box center [493, 60] width 37 height 39
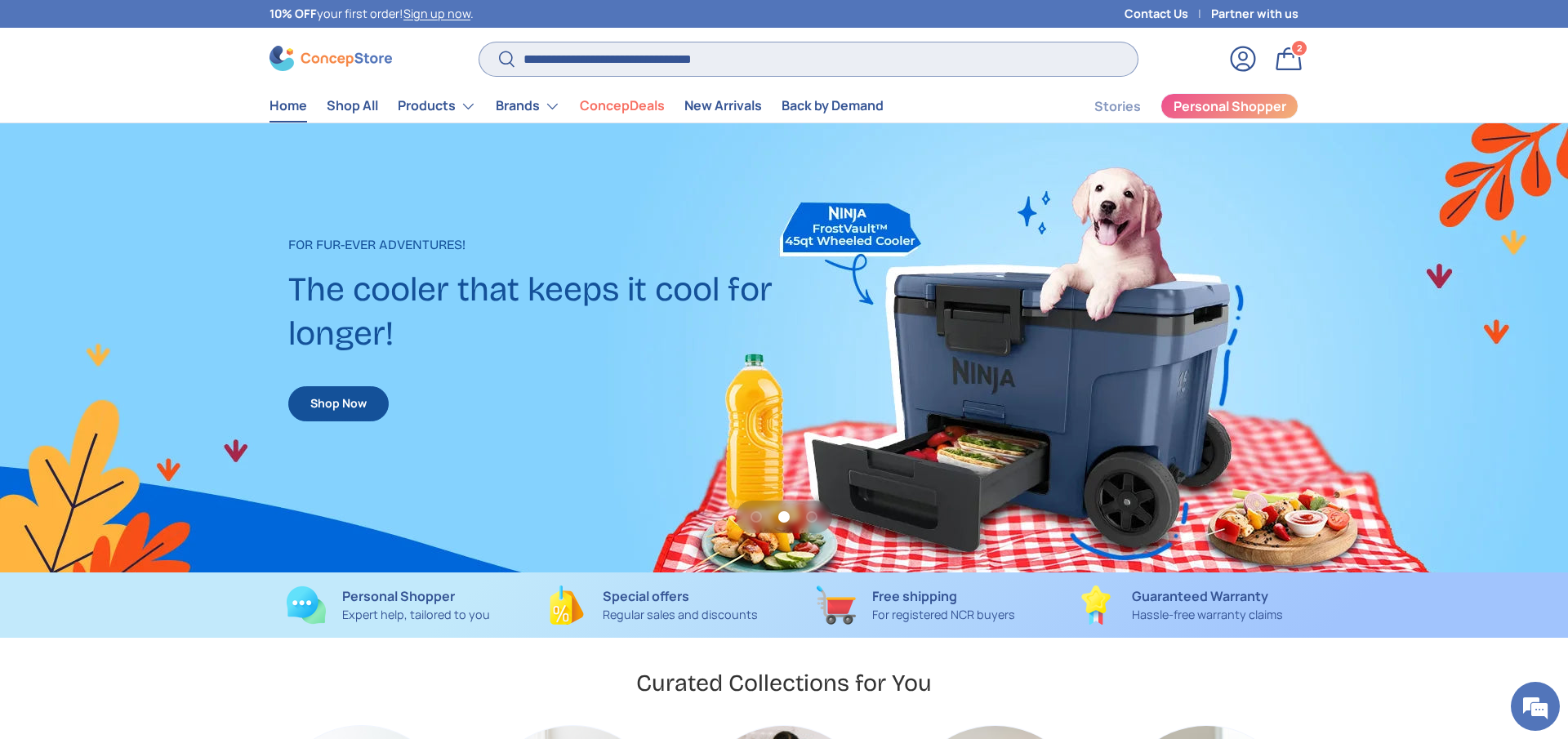
scroll to position [0, 1568]
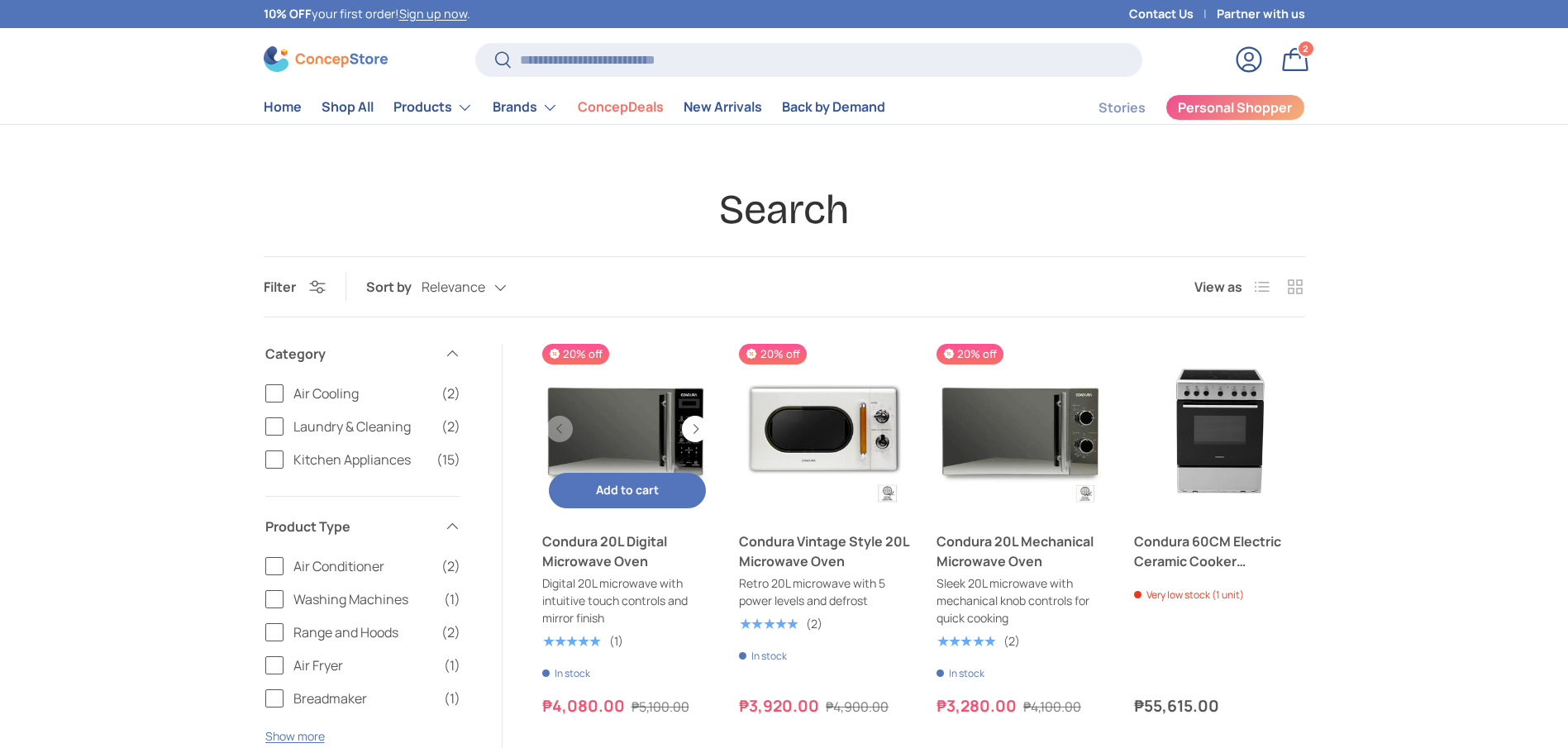
click at [615, 550] on link "Condura 20L Digital Microwave Oven" at bounding box center [628, 551] width 171 height 40
